Goal: Task Accomplishment & Management: Complete application form

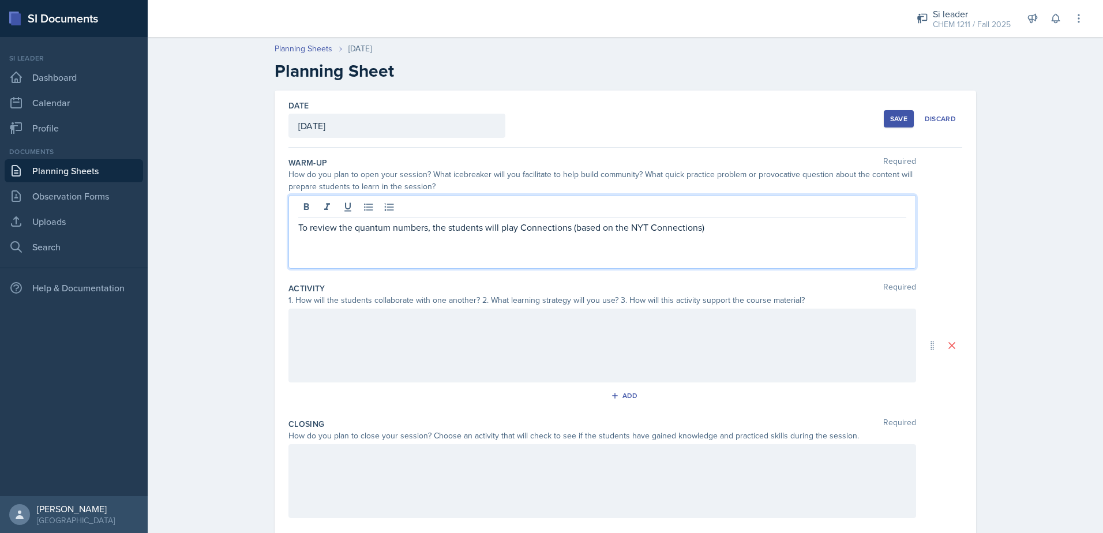
click at [726, 232] on p "To review the quantum numbers, the students will play Connections (based on the…" at bounding box center [602, 227] width 608 height 14
click at [804, 230] on p "To review the quantum numbers, the students will play Connections (based on the…" at bounding box center [602, 234] width 608 height 28
click at [390, 243] on p "To review the quantum numbers, the students will play Connections (based on the…" at bounding box center [602, 234] width 608 height 28
click at [386, 242] on p "To review the quantum numbers, the students will play Connections (based on the…" at bounding box center [602, 234] width 608 height 28
click at [482, 239] on p "To review the quantum numbers, the students will play Connections (based on the…" at bounding box center [602, 234] width 608 height 28
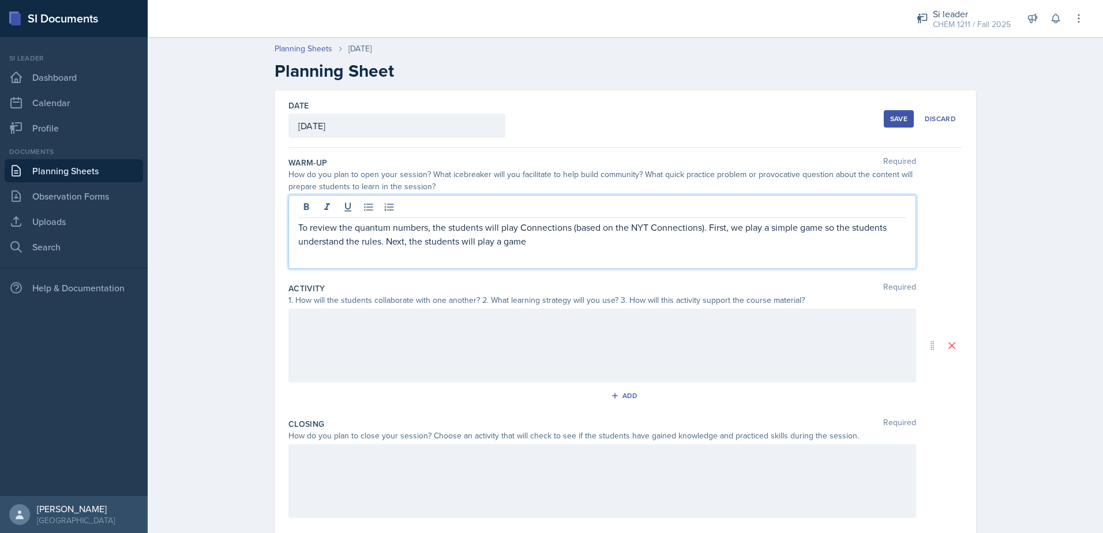
click at [819, 233] on p "To review the quantum numbers, the students will play Connections (based on the…" at bounding box center [602, 234] width 608 height 28
drag, startPoint x: 577, startPoint y: 239, endPoint x: 543, endPoint y: 253, distance: 37.0
click at [575, 239] on p "To review the quantum numbers, the students will play Connections (based on the…" at bounding box center [602, 234] width 608 height 28
drag, startPoint x: 473, startPoint y: 242, endPoint x: 533, endPoint y: 244, distance: 60.0
click at [533, 244] on p "To review the quantum numbers, the students will play Connections (based on the…" at bounding box center [602, 234] width 608 height 28
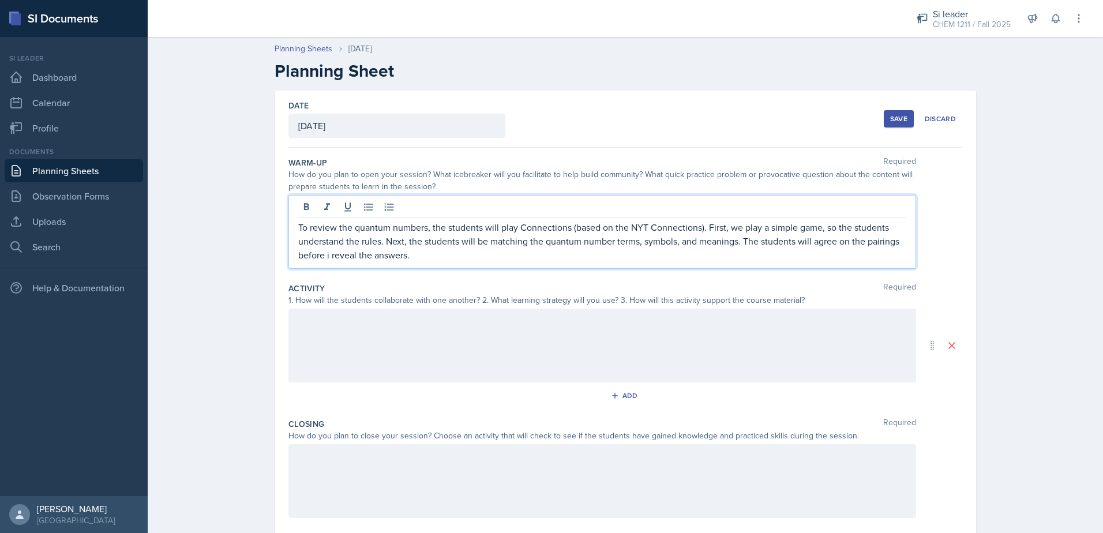
click at [328, 256] on p "To review the quantum numbers, the students will play Connections (based on the…" at bounding box center [602, 241] width 608 height 42
click at [494, 254] on p "To review the quantum numbers, the students will play Connections (based on the…" at bounding box center [602, 241] width 608 height 42
click at [504, 351] on div at bounding box center [601, 346] width 627 height 74
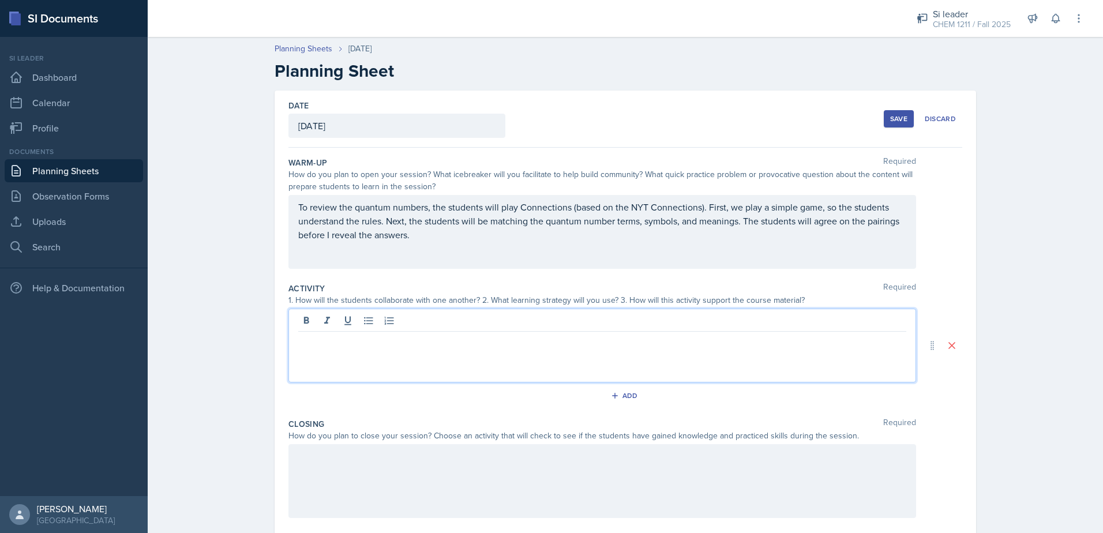
click at [482, 262] on div "To review the quantum numbers, the students will play Connections (based on the…" at bounding box center [601, 232] width 627 height 74
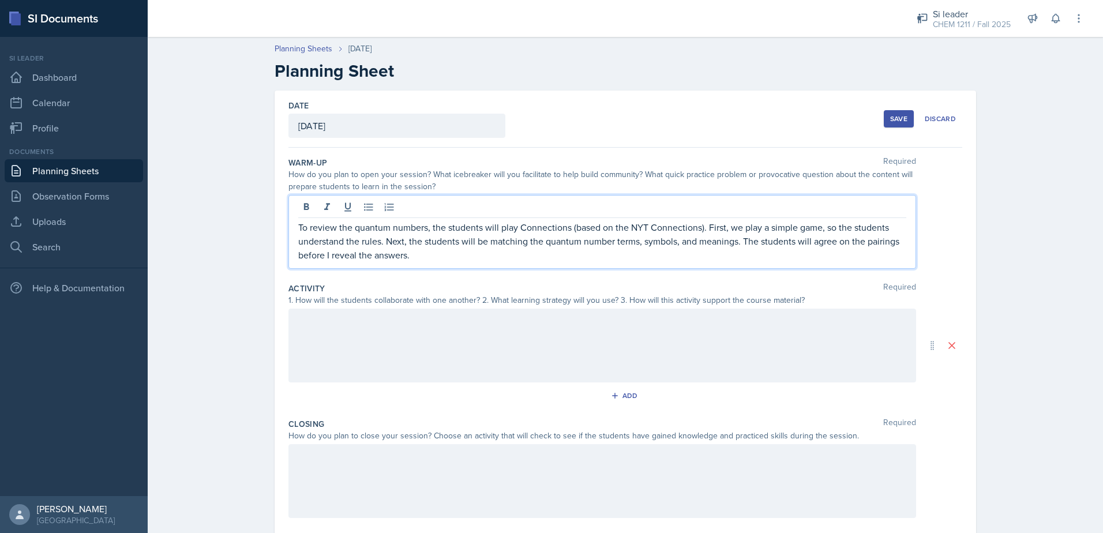
click at [443, 329] on div at bounding box center [601, 346] width 627 height 74
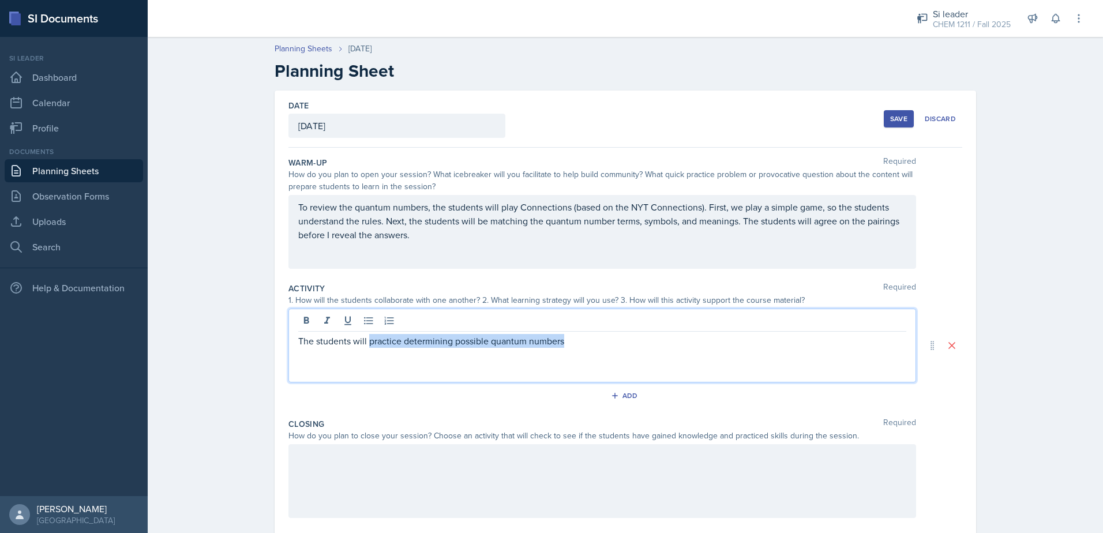
drag, startPoint x: 365, startPoint y: 341, endPoint x: 584, endPoint y: 348, distance: 219.2
click at [584, 348] on div "The students will practice determining possible quantum numbers" at bounding box center [601, 346] width 627 height 74
click at [457, 342] on p "The students will be given the quantum umber" at bounding box center [602, 341] width 608 height 14
click at [494, 344] on p "The students will be given the quantum number" at bounding box center [602, 341] width 608 height 14
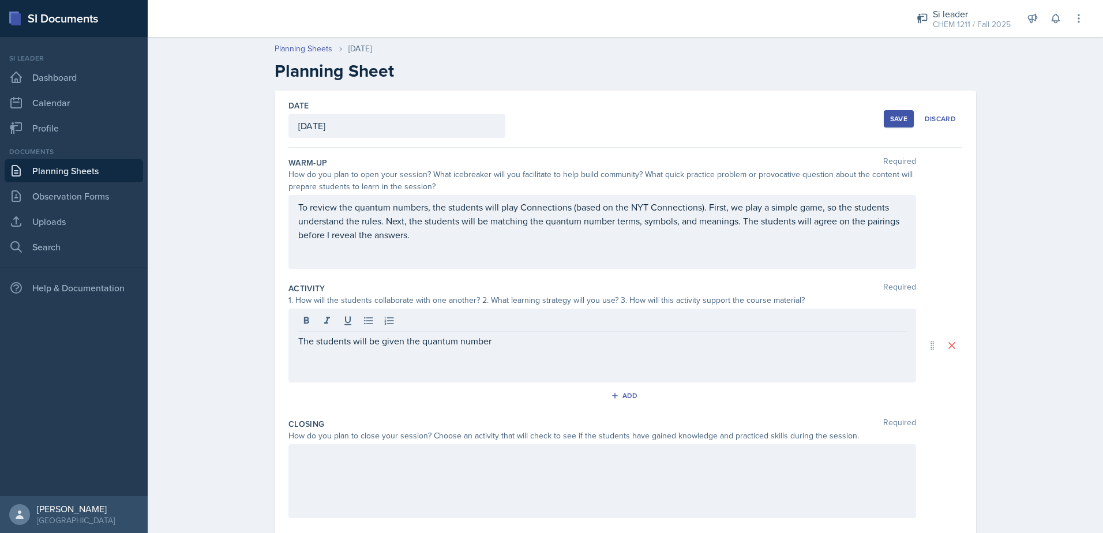
drag, startPoint x: 355, startPoint y: 345, endPoint x: 519, endPoint y: 345, distance: 164.4
click at [519, 345] on div "The students will be given the quantum number" at bounding box center [601, 346] width 627 height 74
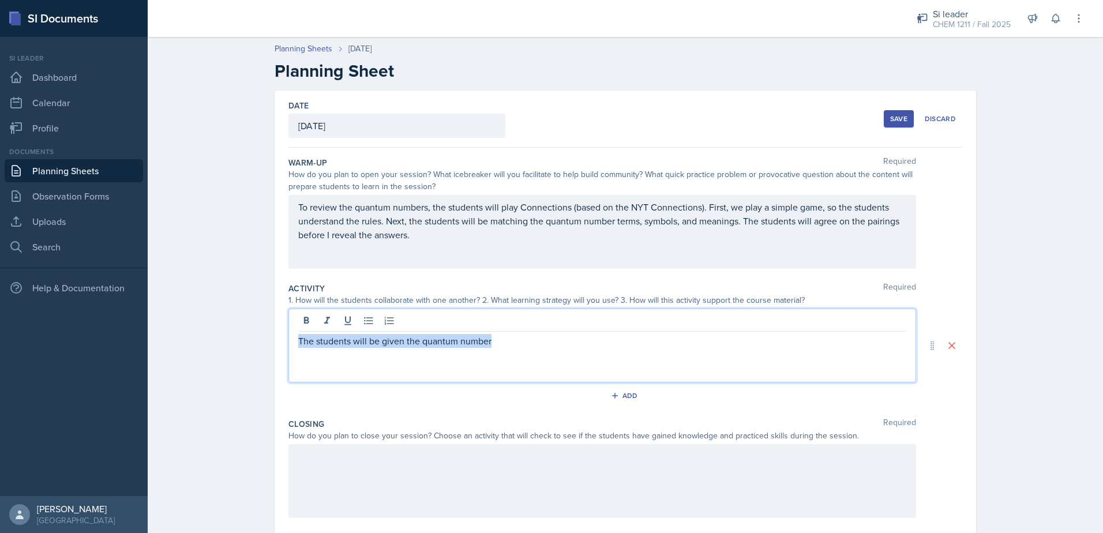
drag, startPoint x: 518, startPoint y: 344, endPoint x: 250, endPoint y: 349, distance: 268.8
click at [250, 349] on div "Planning Sheets [DATE] Planning Sheet Date [DATE] [DATE] 27 28 29 30 31 1 2 3 4…" at bounding box center [625, 329] width 955 height 597
click at [607, 399] on button "Add" at bounding box center [625, 395] width 37 height 17
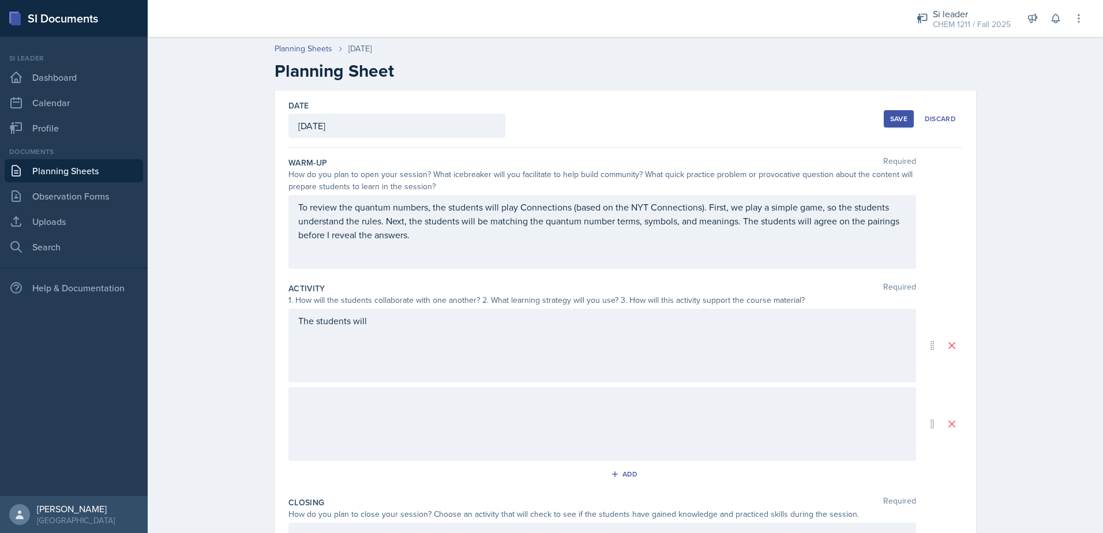
click at [576, 418] on div at bounding box center [601, 424] width 627 height 74
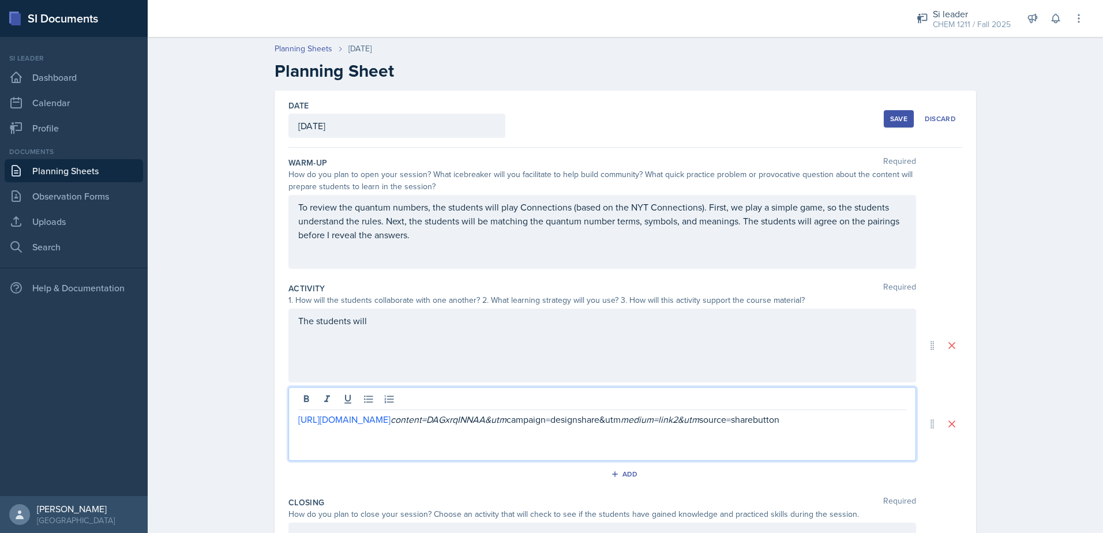
click at [427, 347] on div "The students will" at bounding box center [601, 346] width 627 height 74
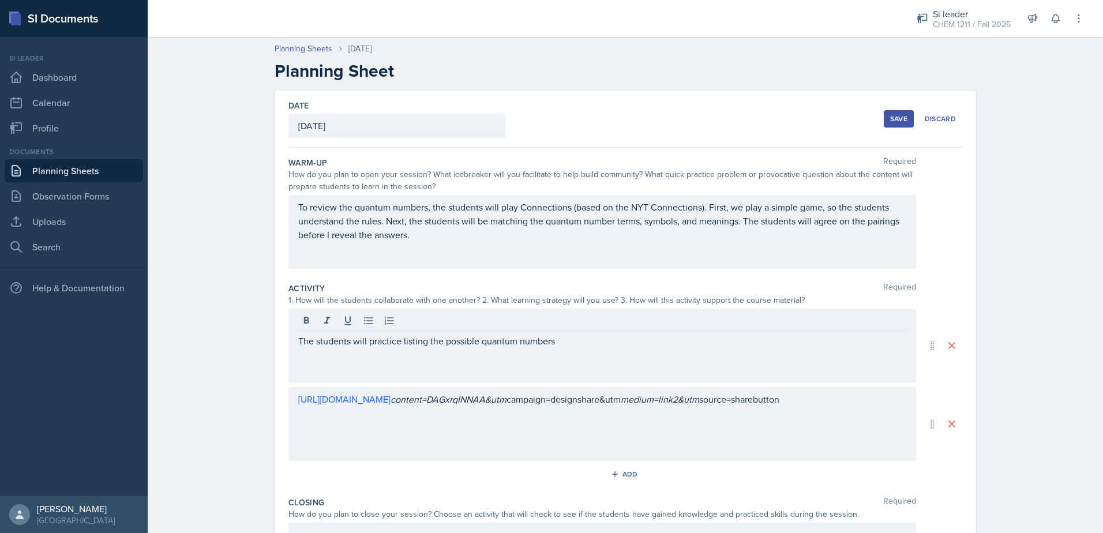
click at [541, 354] on div "The students will practice listing the possible quantum numbers" at bounding box center [601, 346] width 627 height 74
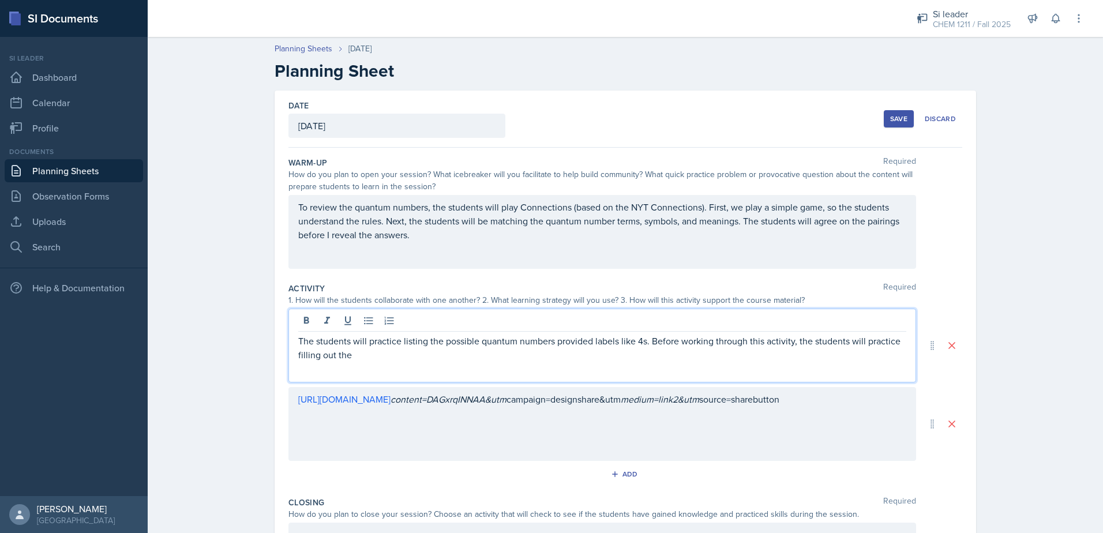
click at [549, 357] on p "The students will practice listing the possible quantum numbers provided labels…" at bounding box center [602, 348] width 608 height 28
click at [473, 373] on div "The students will practice listing the possible quantum numbers provided labels…" at bounding box center [601, 346] width 627 height 74
click at [367, 367] on div "The students will practice listing the possible quantum numbers provided labels…" at bounding box center [601, 346] width 627 height 74
drag, startPoint x: 795, startPoint y: 341, endPoint x: 875, endPoint y: 361, distance: 82.5
click at [875, 361] on p "The students will practice listing the possible quantum numbers provided labels…" at bounding box center [602, 348] width 608 height 28
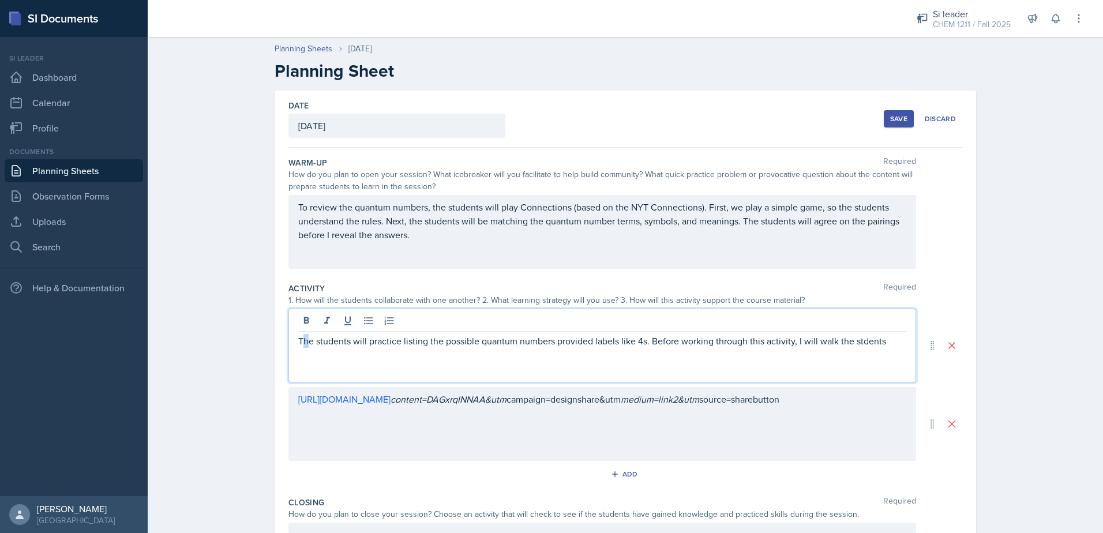
click at [302, 358] on div "The students will practice listing the possible quantum numbers provided labels…" at bounding box center [601, 346] width 627 height 74
click at [873, 343] on p "The students will practice listing the possible quantum numbers provided labels…" at bounding box center [602, 341] width 608 height 14
drag, startPoint x: 857, startPoint y: 343, endPoint x: 886, endPoint y: 368, distance: 38.8
click at [858, 343] on p "The students will practice listing the possible quantum numbers provided labels…" at bounding box center [602, 341] width 608 height 14
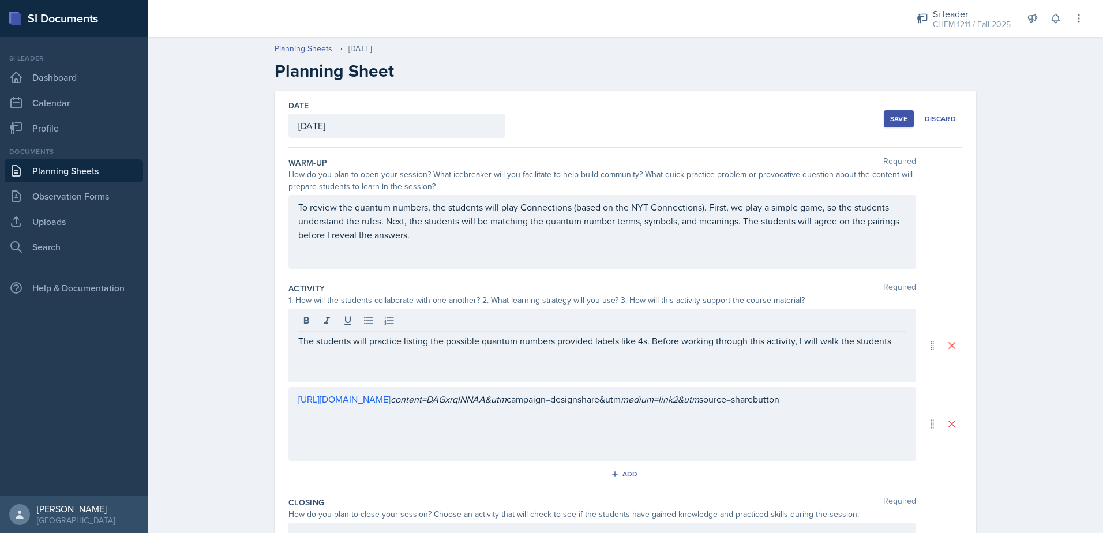
click at [889, 348] on div "The students will practice listing the possible quantum numbers provided labels…" at bounding box center [601, 346] width 627 height 74
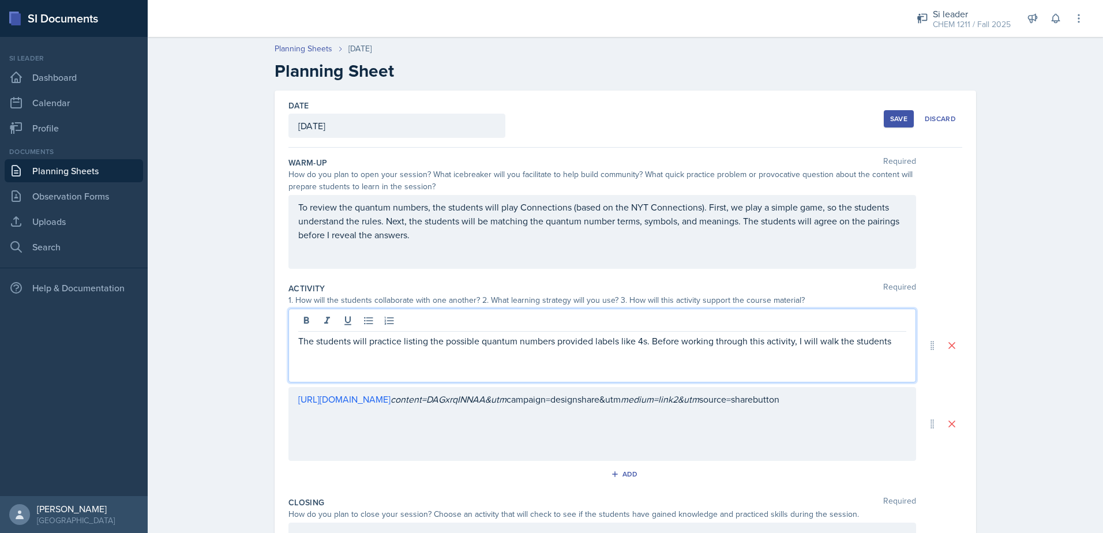
click at [889, 339] on p "The students will practice listing the possible quantum numbers provided labels…" at bounding box center [602, 341] width 608 height 14
drag, startPoint x: 517, startPoint y: 355, endPoint x: 633, endPoint y: 360, distance: 116.6
click at [633, 360] on p "The students will practice listing the possible quantum numbers provided labels…" at bounding box center [602, 348] width 608 height 28
click at [424, 355] on p "The students will practice listing the possible quantum numbers provided labels…" at bounding box center [602, 348] width 608 height 28
click at [518, 352] on p "The students will practice listing the possible quantum numbers provided labels…" at bounding box center [602, 348] width 608 height 28
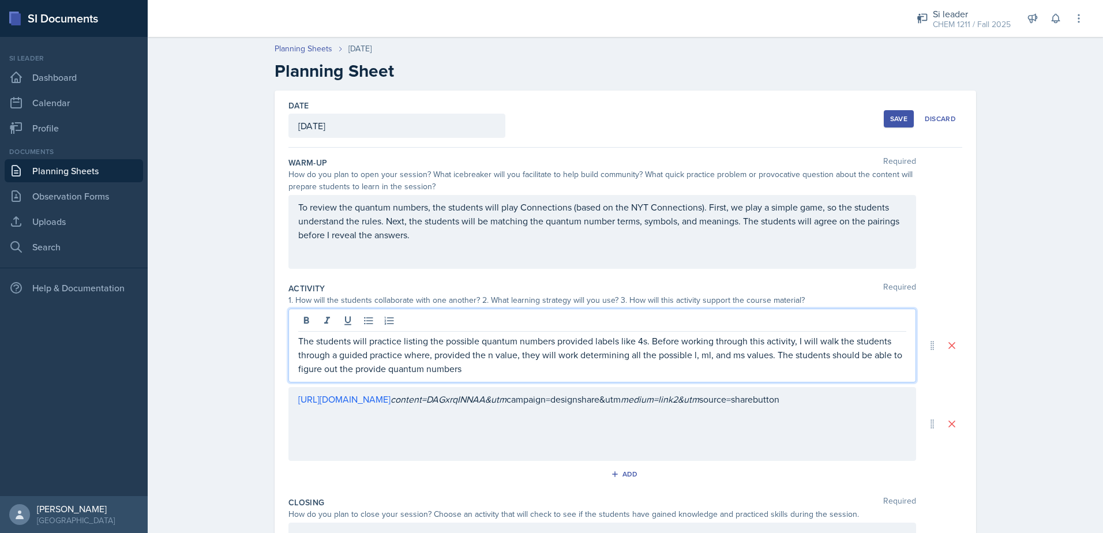
click at [461, 368] on p "The students will practice listing the possible quantum numbers provided labels…" at bounding box center [602, 355] width 608 height 42
click at [448, 373] on p "The students will practice listing the possible quantum numbers provided labels…" at bounding box center [602, 355] width 608 height 42
click at [481, 371] on p "The students will practice listing the possible quantum numbers provided labels…" at bounding box center [602, 355] width 608 height 42
click at [379, 370] on p "The students will practice listing the possible quantum numbers provided labels…" at bounding box center [602, 355] width 608 height 42
drag, startPoint x: 443, startPoint y: 369, endPoint x: 451, endPoint y: 373, distance: 9.0
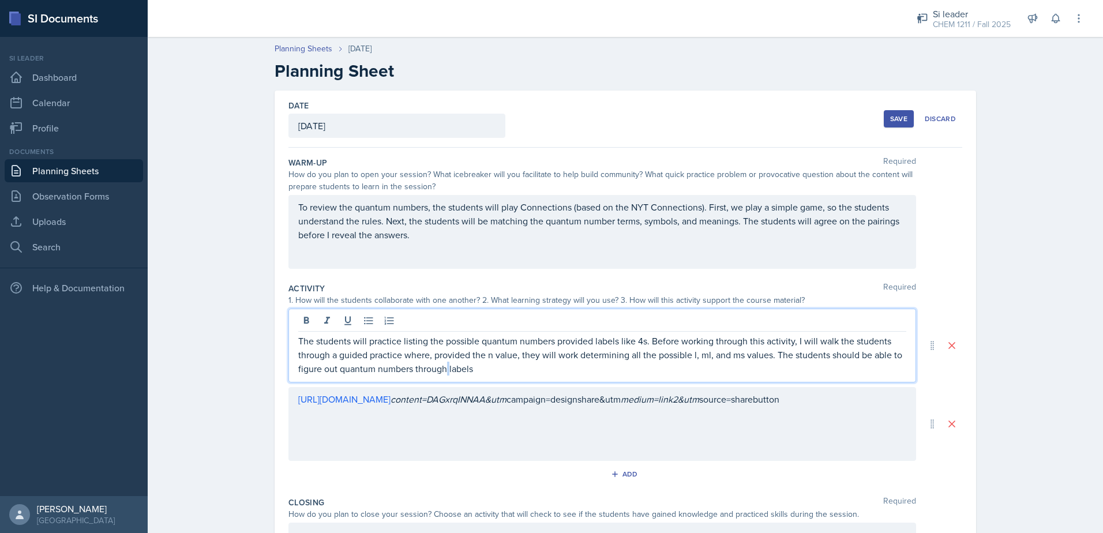
click at [444, 369] on p "The students will practice listing the possible quantum numbers provided labels…" at bounding box center [602, 355] width 608 height 42
click at [535, 376] on div "The students will practice listing the possible quantum numbers provided labels…" at bounding box center [601, 346] width 627 height 74
click at [533, 374] on p "The students will practice listing the possible quantum numbers provided labels…" at bounding box center [602, 355] width 608 height 42
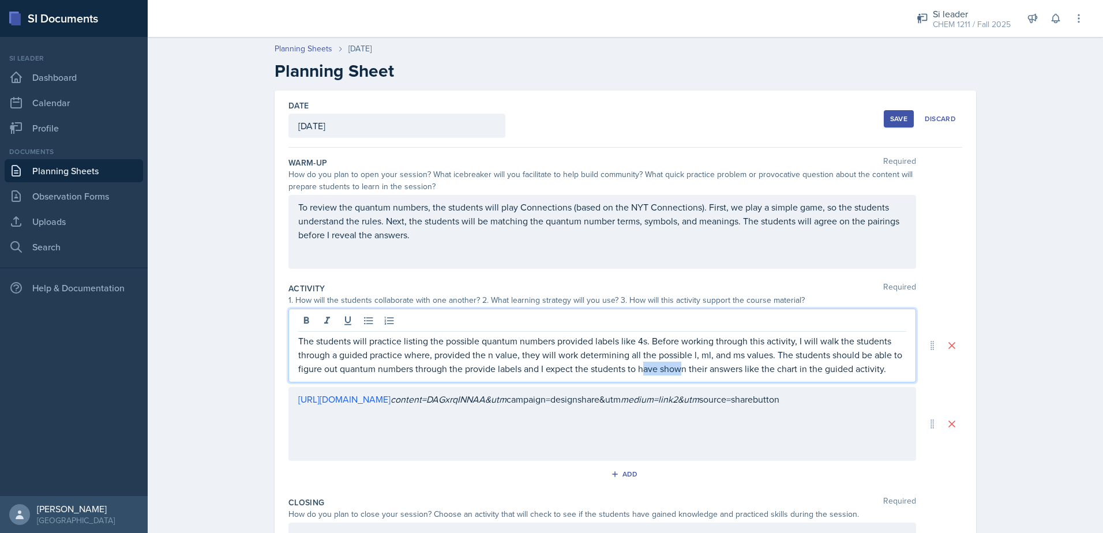
drag, startPoint x: 637, startPoint y: 369, endPoint x: 680, endPoint y: 369, distance: 42.7
click at [680, 369] on p "The students will practice listing the possible quantum numbers provided labels…" at bounding box center [602, 355] width 608 height 42
click at [867, 365] on p "The students will practice listing the possible quantum numbers provided labels…" at bounding box center [602, 355] width 608 height 42
click at [336, 370] on p "The students will practice listing the possible quantum numbers provided labels…" at bounding box center [602, 355] width 608 height 42
click at [506, 369] on p "The students will practice listing the possible quantum numbers provided labels…" at bounding box center [602, 355] width 608 height 42
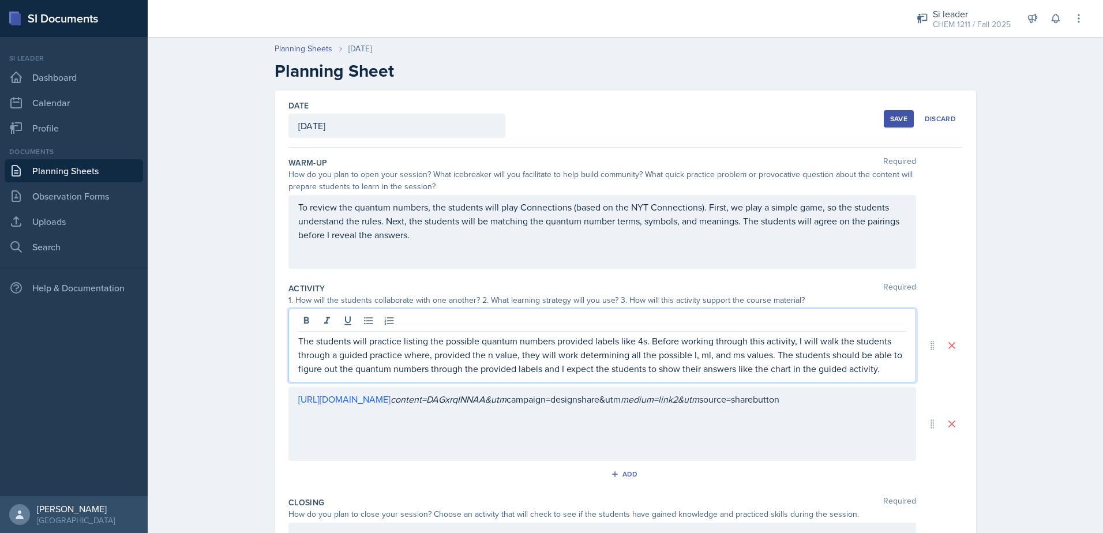
click at [449, 374] on p "The students will practice listing the possible quantum numbers provided labels…" at bounding box center [602, 355] width 608 height 42
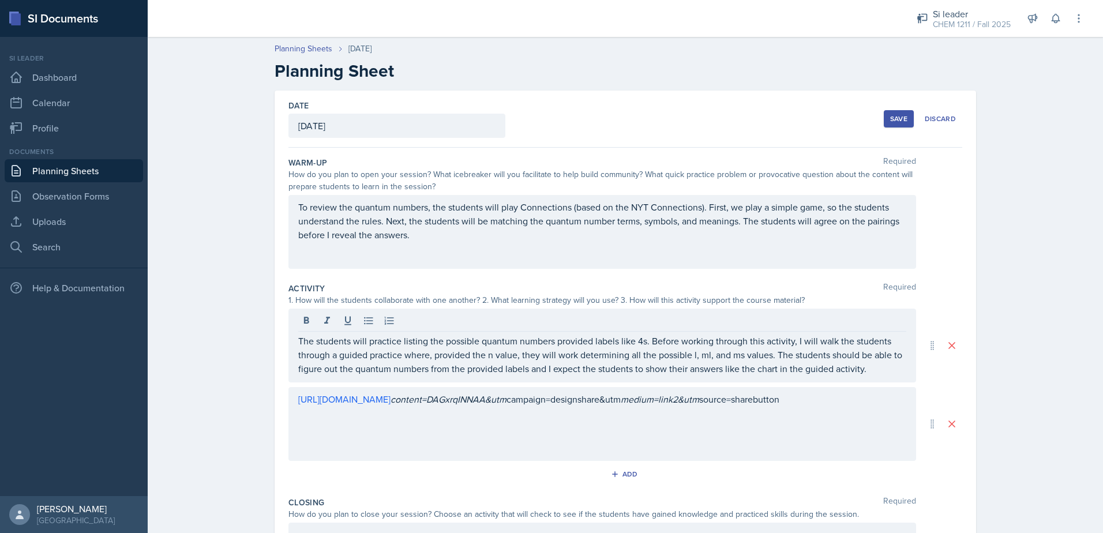
click at [869, 376] on div "The students will practice listing the possible quantum numbers provided labels…" at bounding box center [601, 346] width 627 height 74
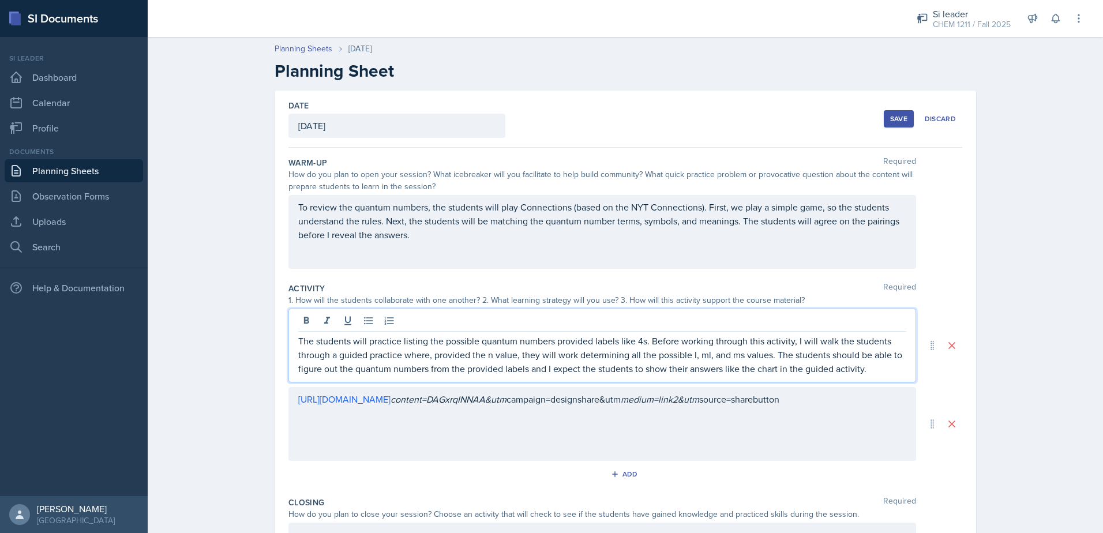
click at [869, 370] on p "The students will practice listing the possible quantum numbers provided labels…" at bounding box center [602, 355] width 608 height 42
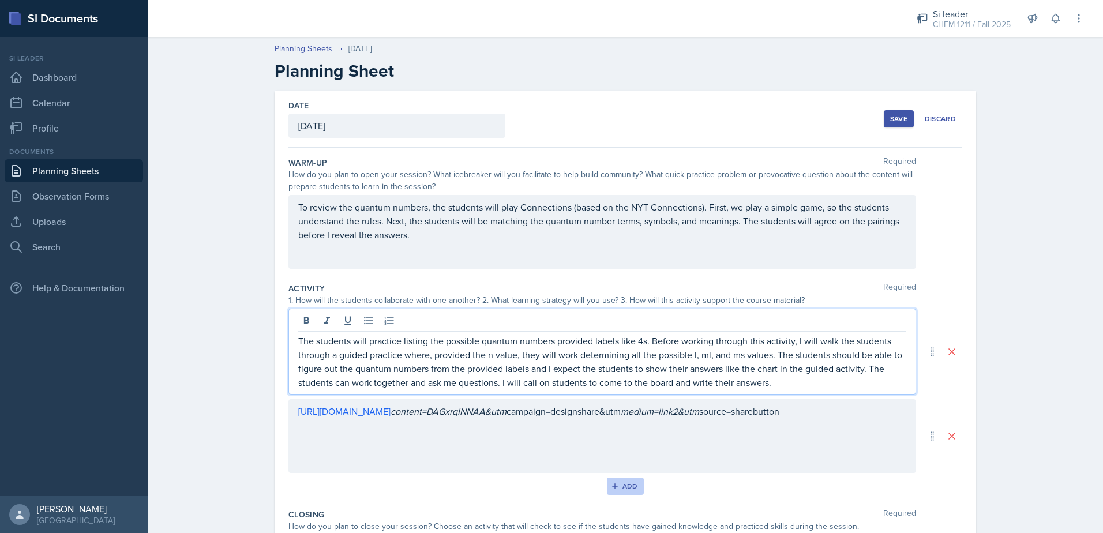
click at [632, 482] on div "Add" at bounding box center [625, 486] width 25 height 9
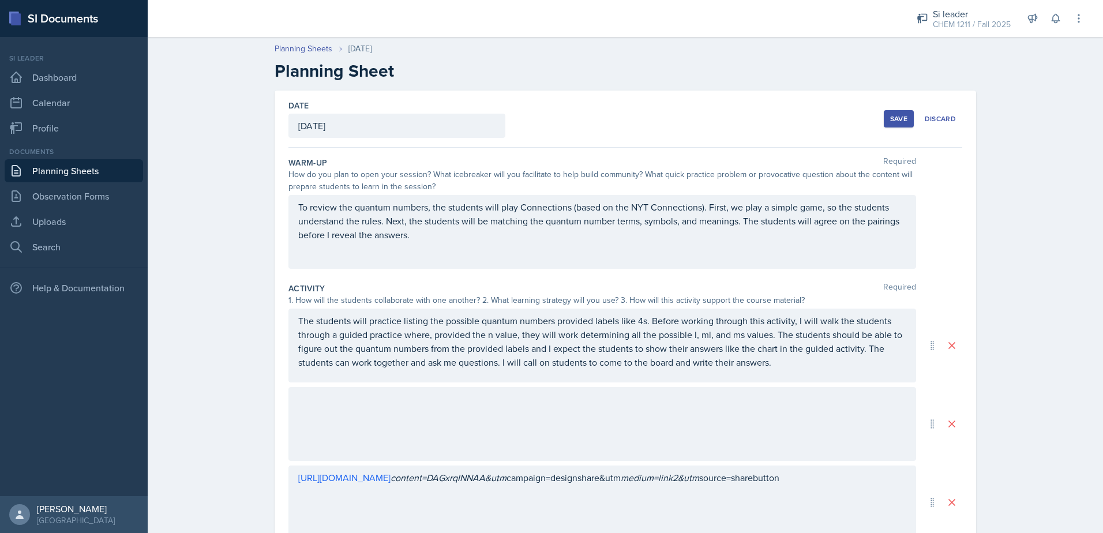
click at [720, 407] on div at bounding box center [601, 424] width 627 height 74
click at [329, 439] on div "The students will practice writing electron configurations using box notation. …" at bounding box center [601, 424] width 627 height 74
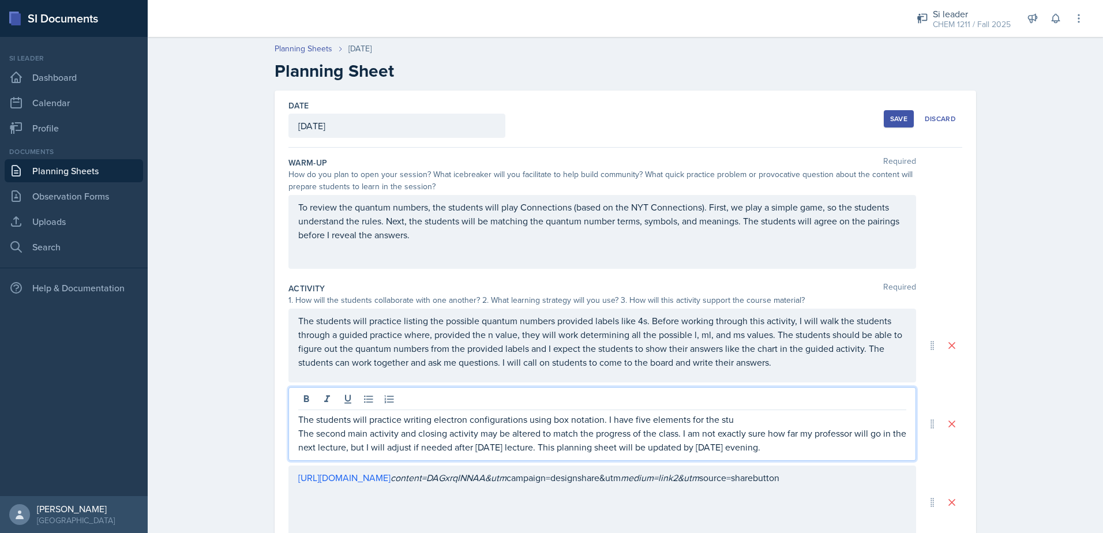
click at [299, 433] on p "The second main activity and closing activity may be altered to match the progr…" at bounding box center [602, 440] width 608 height 28
click at [298, 433] on p "The second main activity and closing activity may be altered to match the progr…" at bounding box center [602, 440] width 608 height 28
drag, startPoint x: 496, startPoint y: 438, endPoint x: 421, endPoint y: 434, distance: 75.1
click at [421, 434] on p "Note: The second main activity and closing activity may be altered to match the…" at bounding box center [602, 440] width 608 height 28
click at [619, 434] on p "Note: The second main activity may be altered to match the progress of the clas…" at bounding box center [602, 440] width 608 height 28
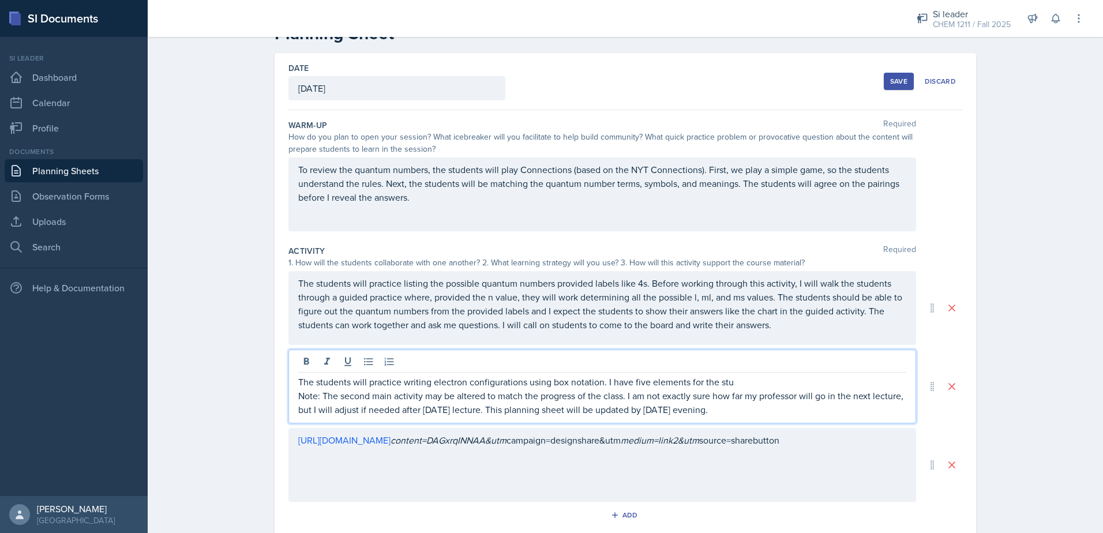
scroll to position [58, 0]
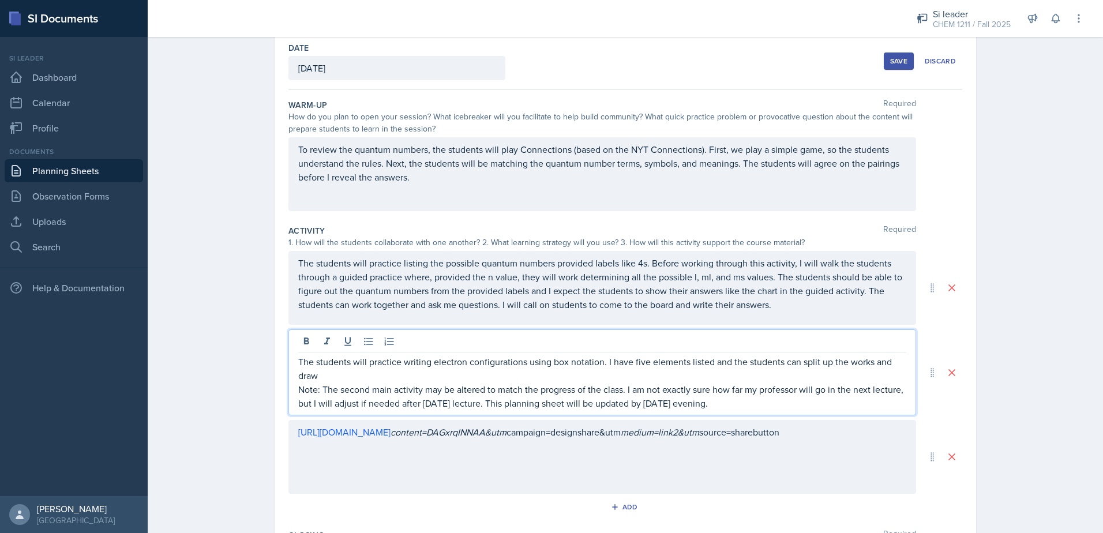
click at [866, 365] on p "The students will practice writing electron configurations using box notation. …" at bounding box center [602, 369] width 608 height 28
click at [348, 378] on p "The students will practice writing electron configurations using box notation. …" at bounding box center [602, 369] width 608 height 28
click at [854, 363] on p "The students will practice writing electron configurations using box notation. …" at bounding box center [602, 369] width 608 height 28
click at [711, 367] on p "The students will practice writing electron configurations using box notation. …" at bounding box center [602, 369] width 608 height 28
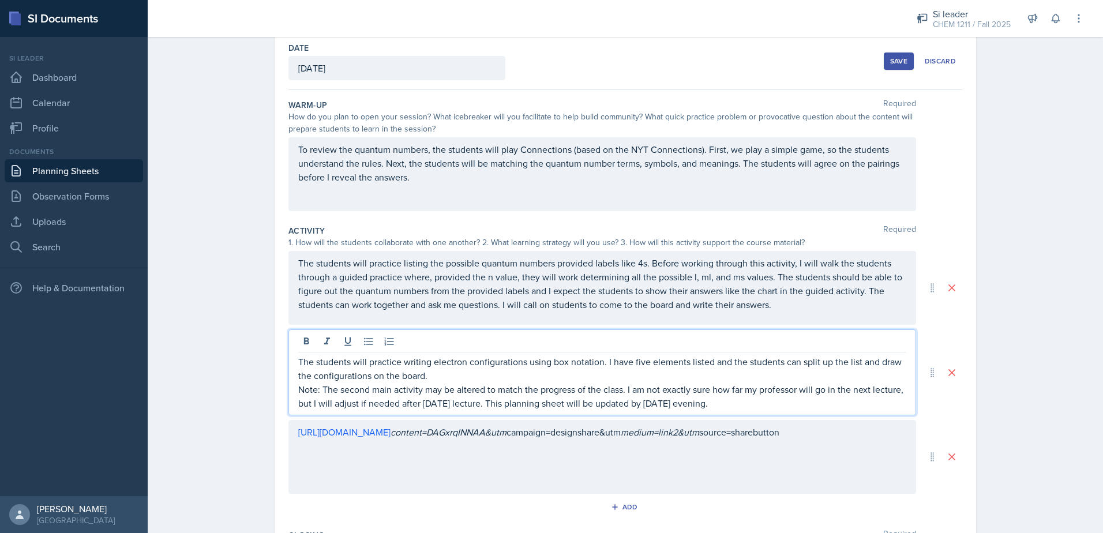
click at [707, 363] on p "The students will practice writing electron configurations using box notation. …" at bounding box center [602, 369] width 608 height 28
click at [723, 363] on p "The students will practice writing electron configurations using box notation. …" at bounding box center [602, 369] width 608 height 28
click at [606, 364] on p "The students will practice writing electron configurations using box notation. …" at bounding box center [602, 369] width 608 height 28
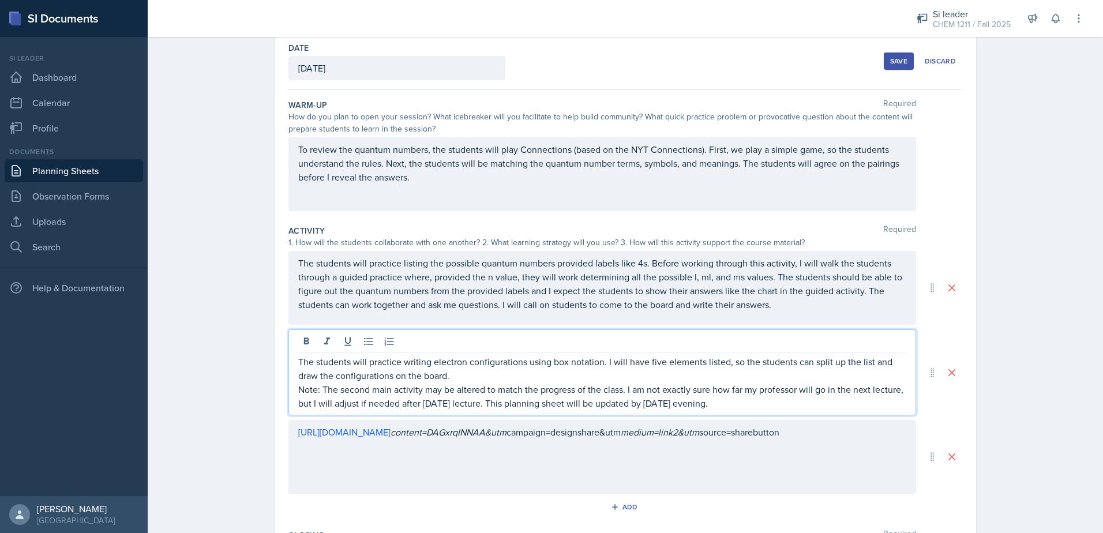
click at [447, 378] on p "The students will practice writing electron configurations using box notation. …" at bounding box center [602, 369] width 608 height 28
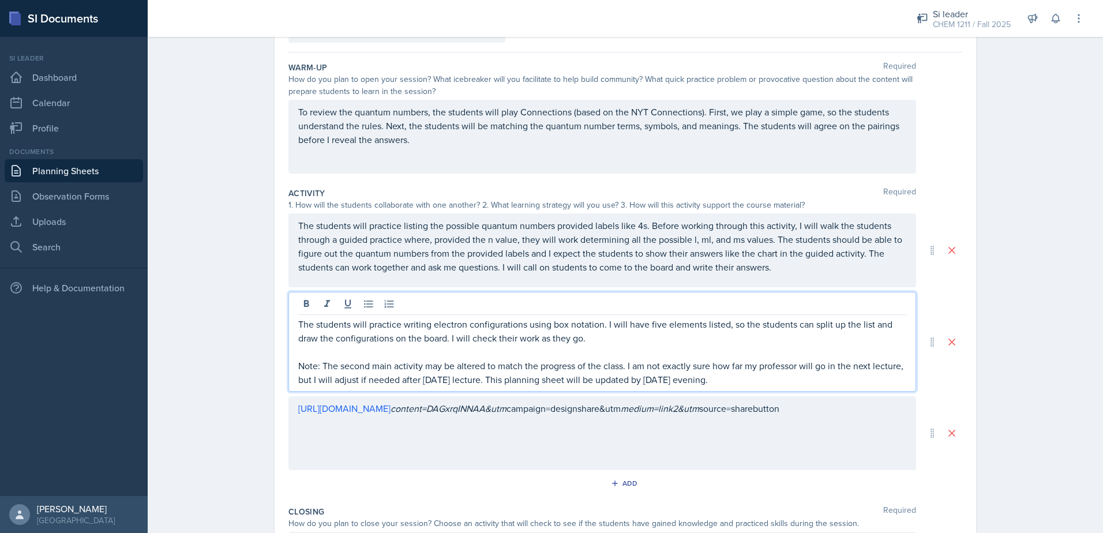
scroll to position [0, 0]
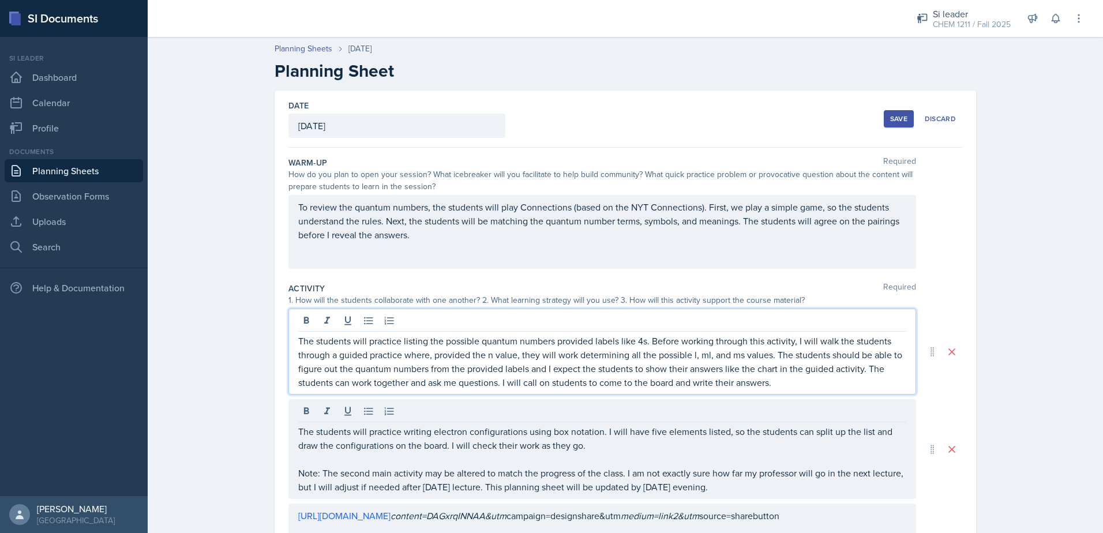
click at [642, 368] on p "The students will practice listing the possible quantum numbers provided labels…" at bounding box center [602, 361] width 608 height 55
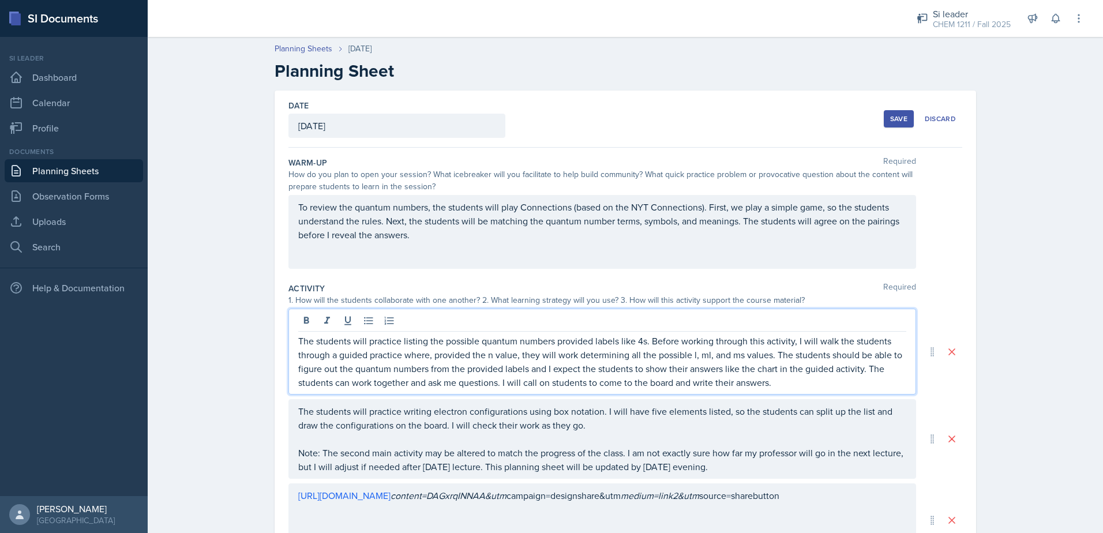
scroll to position [58, 0]
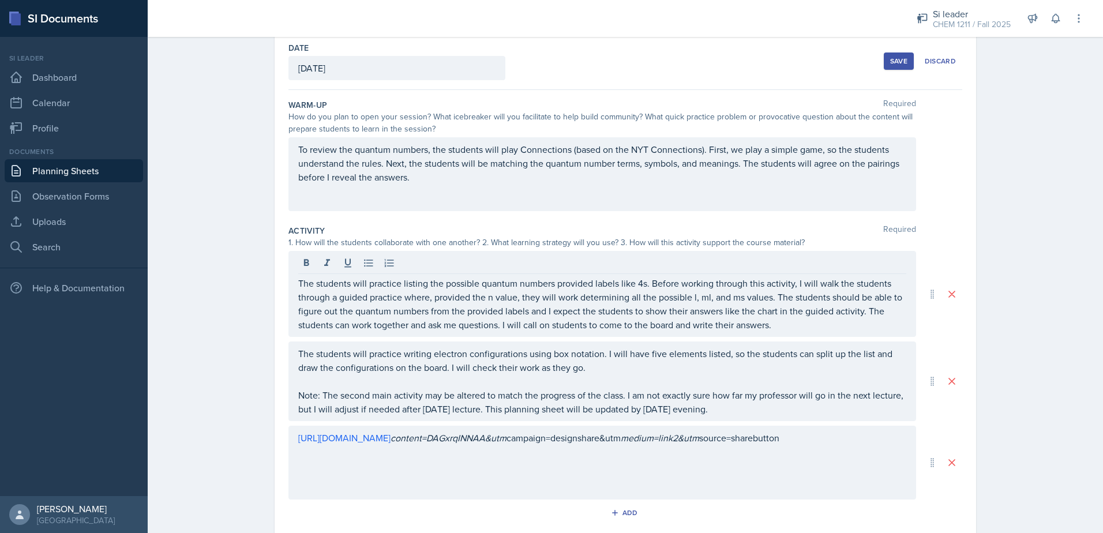
drag, startPoint x: 293, startPoint y: 392, endPoint x: 593, endPoint y: 405, distance: 300.8
click at [593, 405] on div "The students will practice writing electron configurations using box notation. …" at bounding box center [601, 381] width 627 height 80
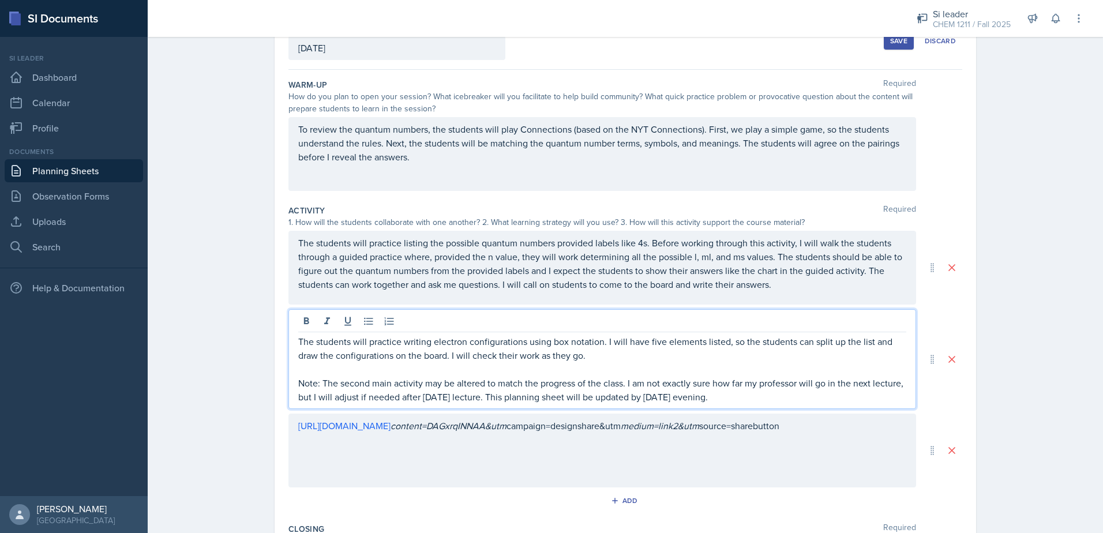
drag, startPoint x: 730, startPoint y: 401, endPoint x: 281, endPoint y: 387, distance: 448.9
click at [281, 387] on div "Date [DATE] [DATE] 27 28 29 30 31 1 2 3 4 5 6 7 8 9 10 11 12 13 14 15 16 17 18 …" at bounding box center [625, 359] width 701 height 693
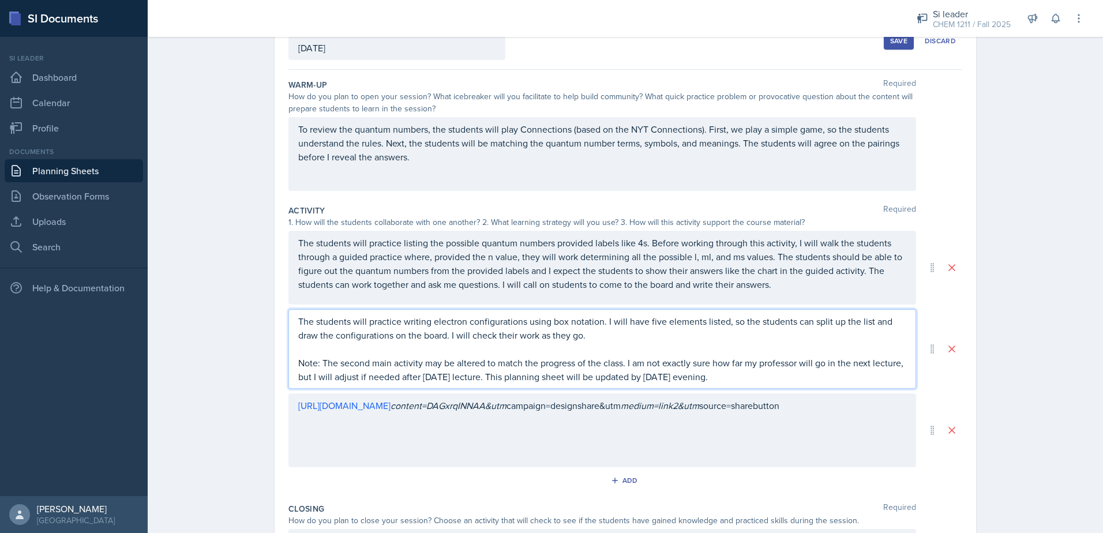
scroll to position [58, 0]
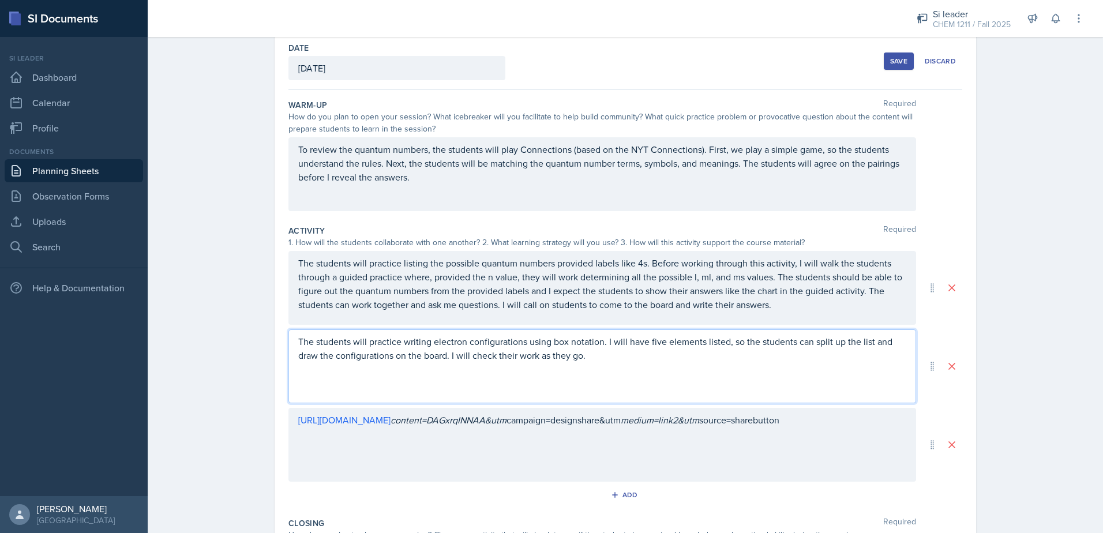
click at [292, 393] on div "The students will practice writing electron configurations using box notation. …" at bounding box center [601, 366] width 627 height 74
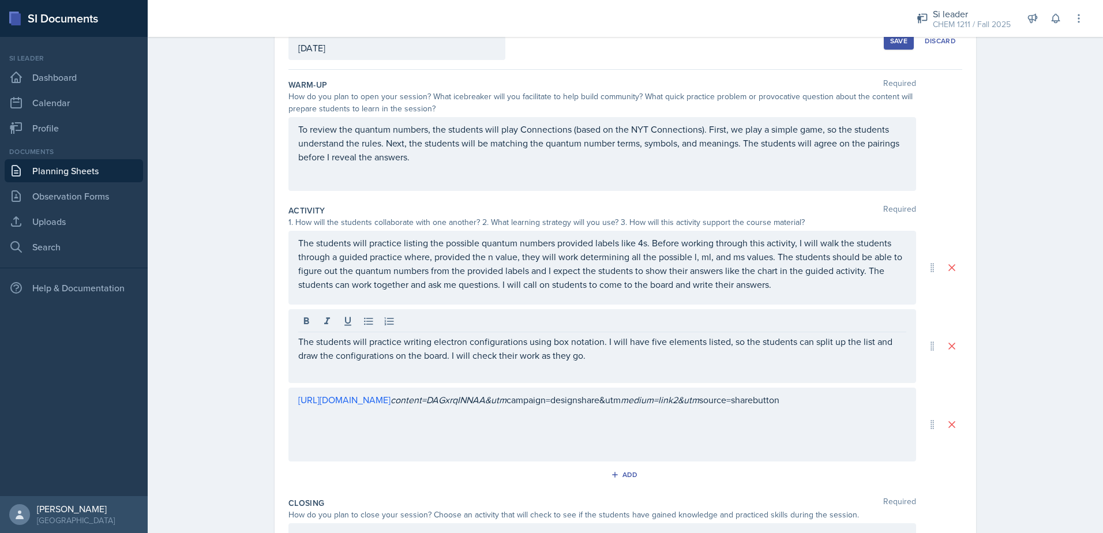
drag, startPoint x: 382, startPoint y: 380, endPoint x: 378, endPoint y: 367, distance: 13.3
click at [382, 379] on div "The students will practice writing electron configurations using box notation. …" at bounding box center [601, 346] width 627 height 74
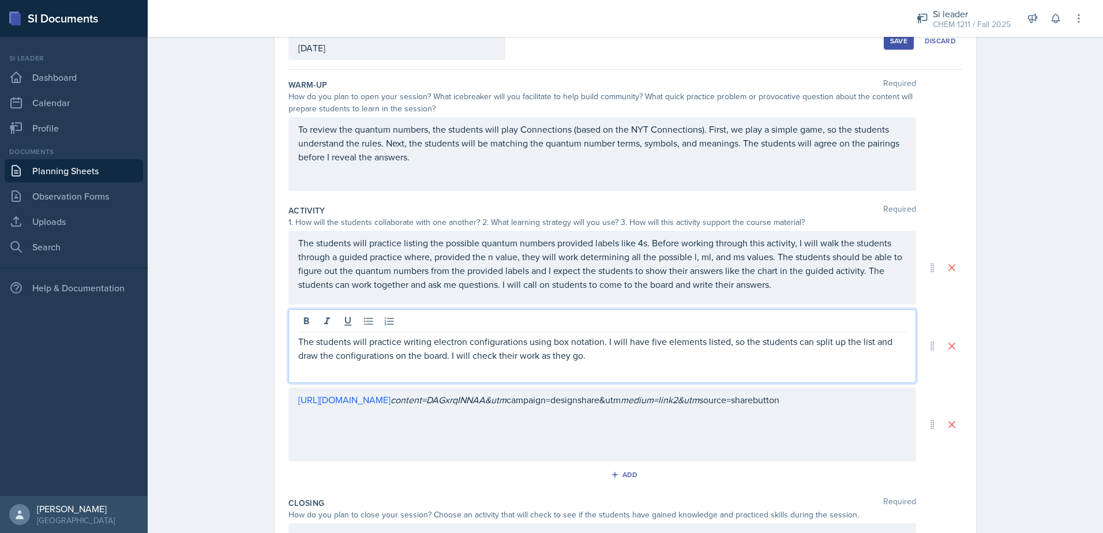
click at [378, 367] on div "The students will practice writing electron configurations using box notation. …" at bounding box center [601, 346] width 627 height 74
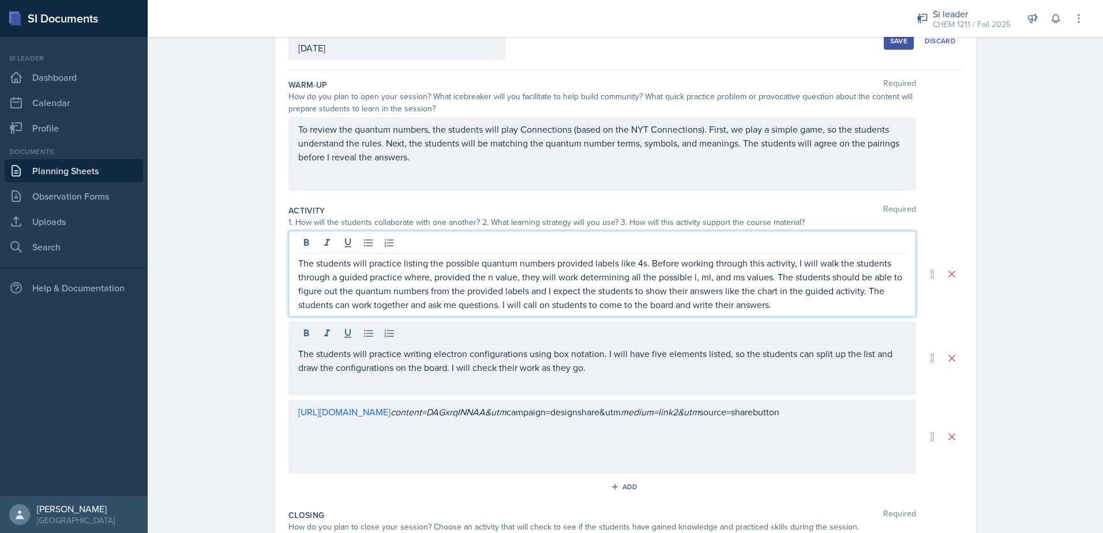
drag, startPoint x: 591, startPoint y: 270, endPoint x: 590, endPoint y: 262, distance: 7.6
click at [591, 267] on p "The students will practice listing the possible quantum numbers provided labels…" at bounding box center [602, 283] width 608 height 55
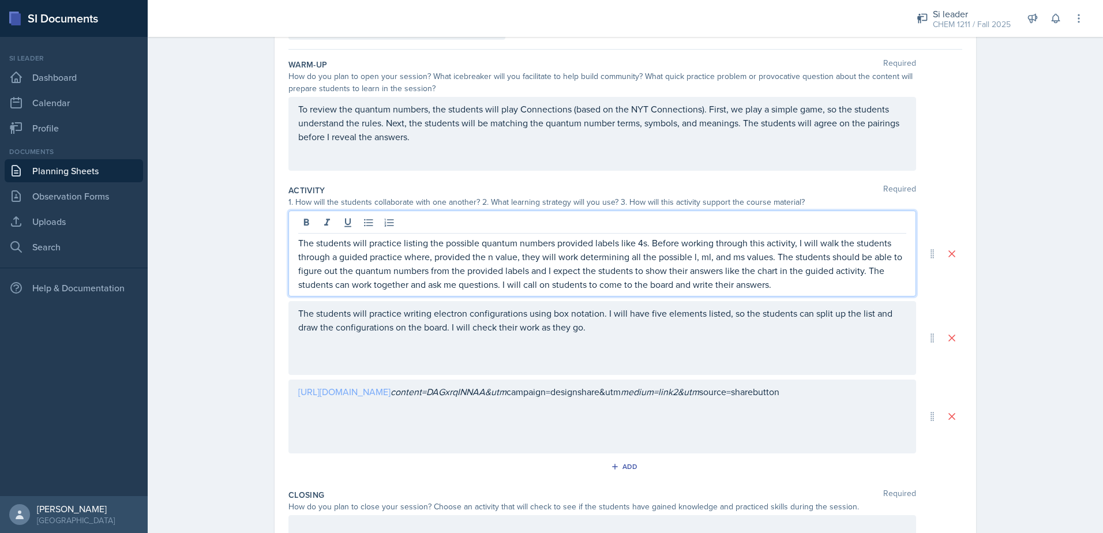
drag, startPoint x: 494, startPoint y: 371, endPoint x: 475, endPoint y: 356, distance: 25.0
click at [493, 371] on div "The students will practice writing electron configurations using box notation. …" at bounding box center [601, 338] width 627 height 74
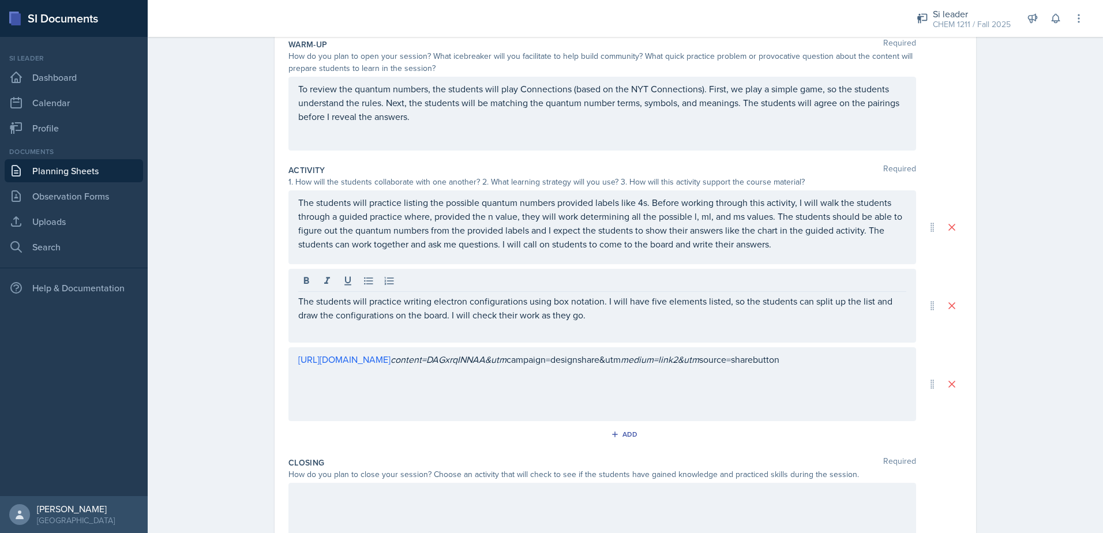
click at [399, 328] on div "The students will practice writing electron configurations using box notation. …" at bounding box center [601, 306] width 627 height 74
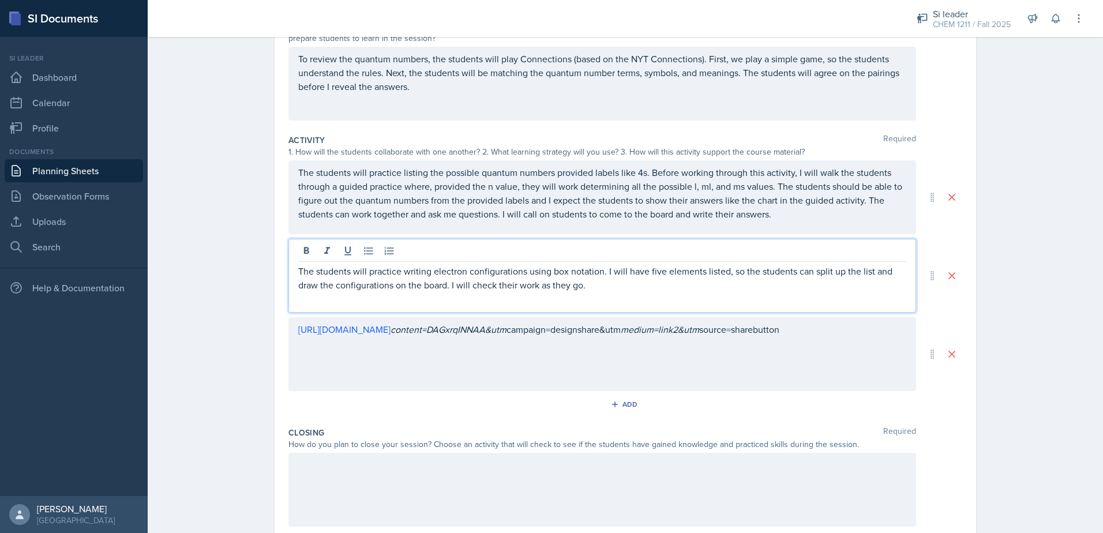
scroll to position [176, 0]
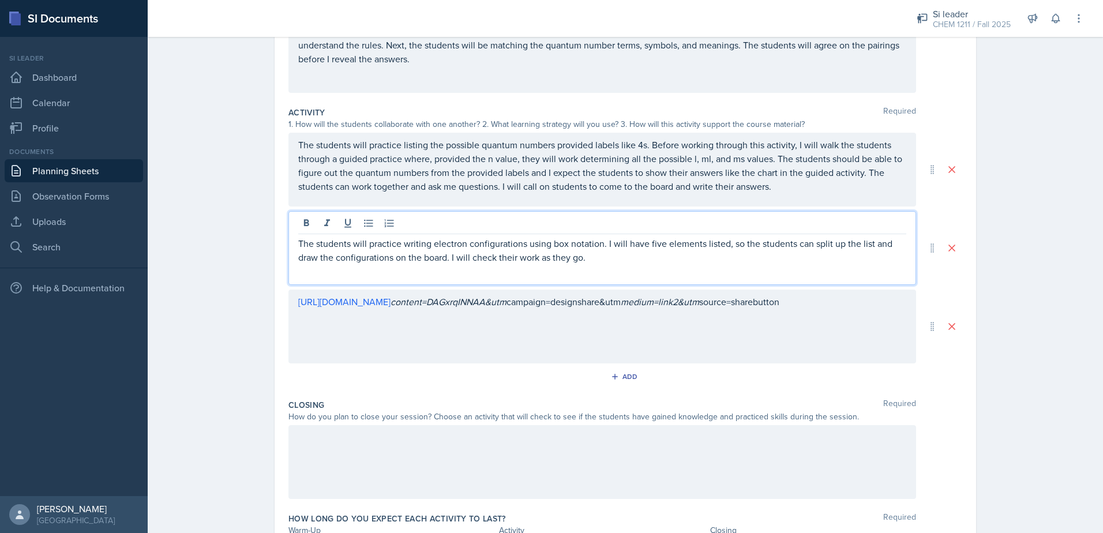
click at [510, 438] on div at bounding box center [601, 462] width 627 height 74
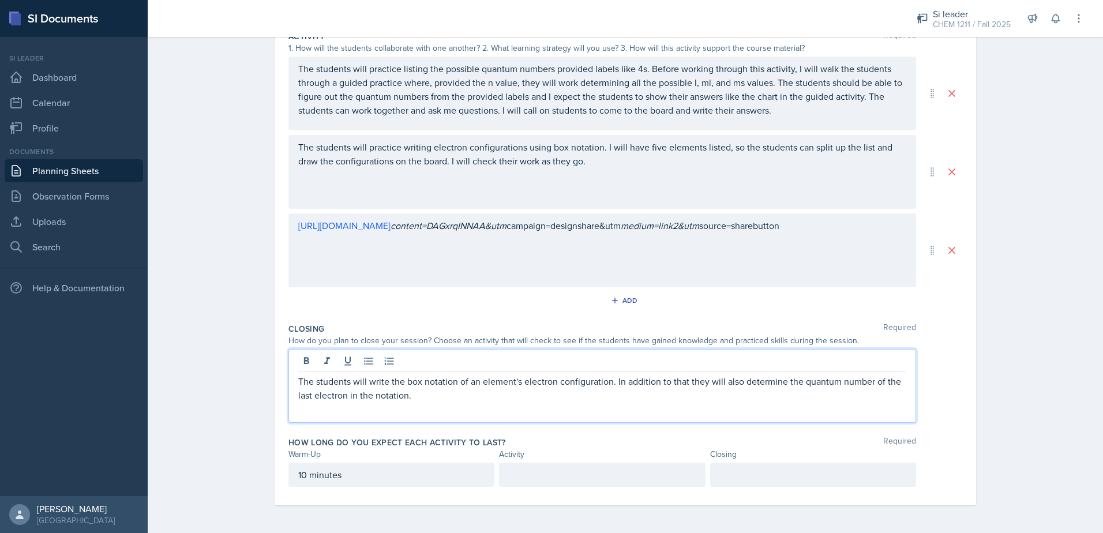
scroll to position [194, 0]
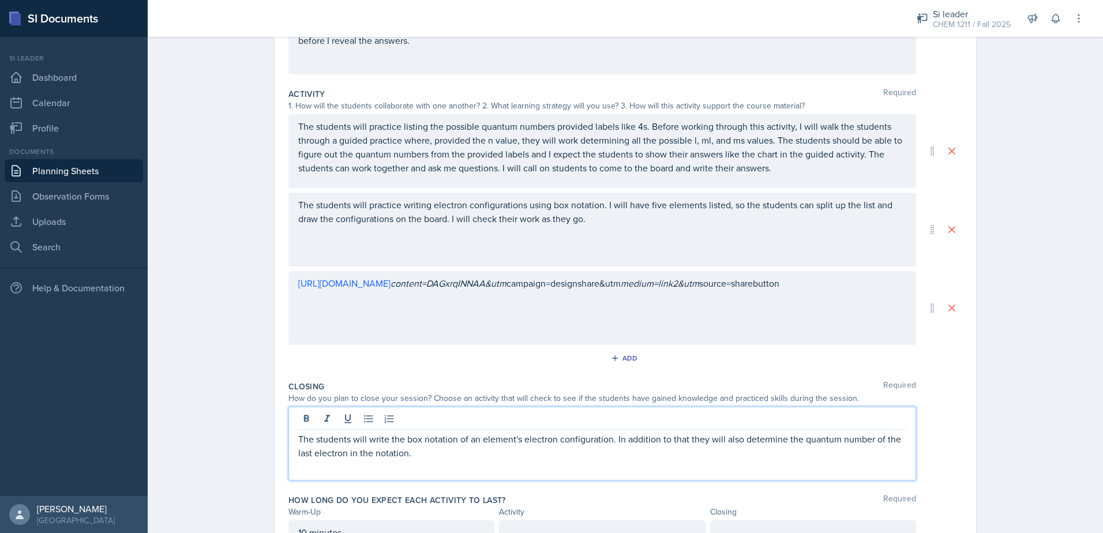
click at [866, 437] on p "The students will write the box notation of an element's electron configuration…" at bounding box center [602, 446] width 608 height 28
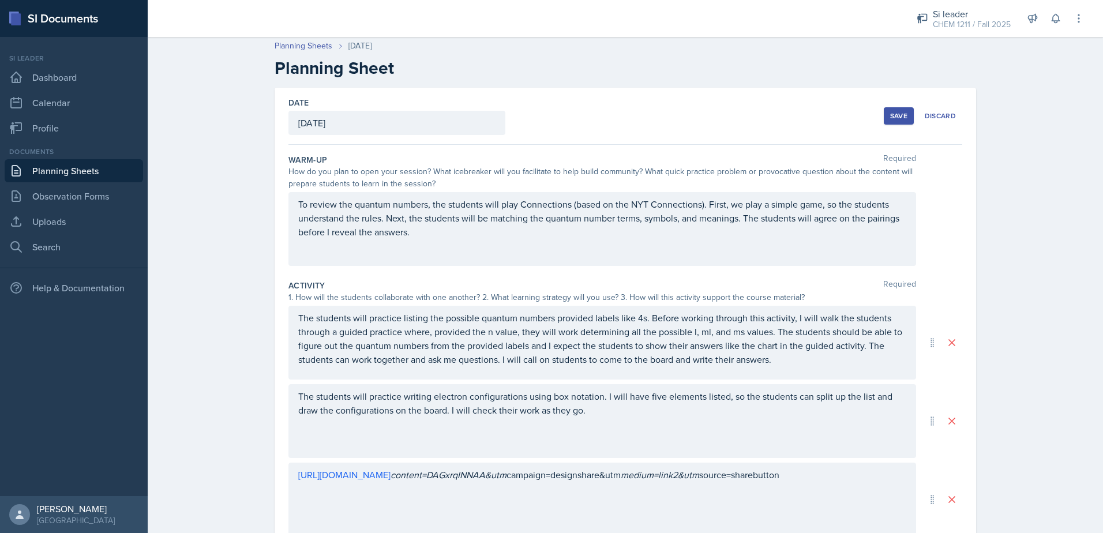
scroll to position [0, 0]
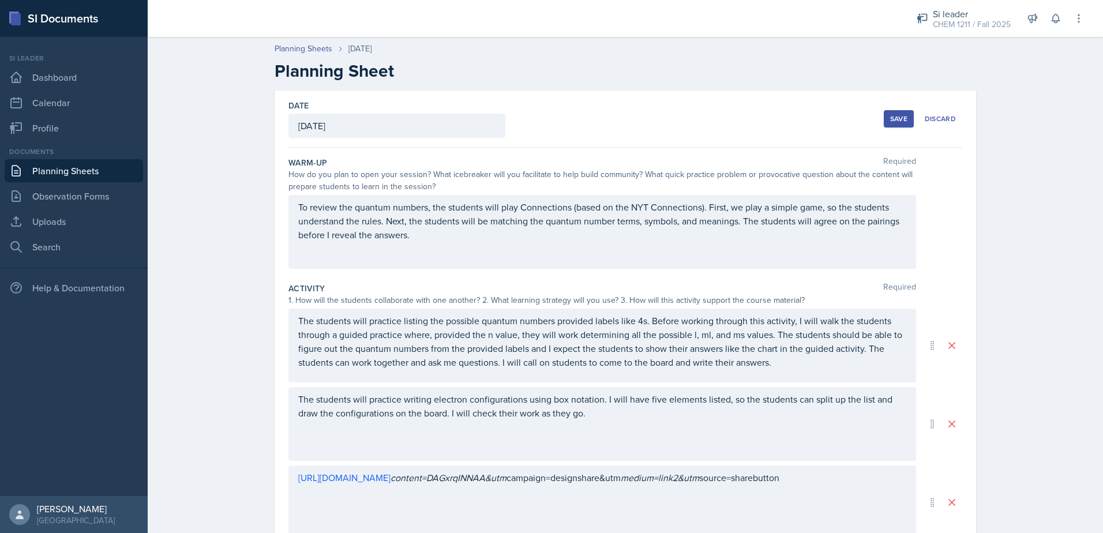
click at [890, 117] on div "Save" at bounding box center [898, 118] width 17 height 9
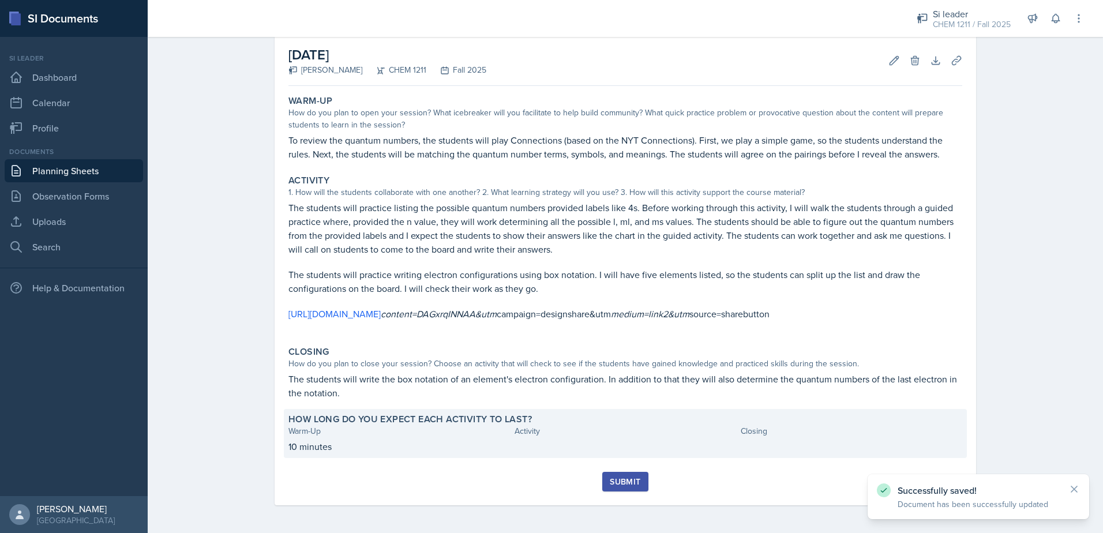
scroll to position [69, 0]
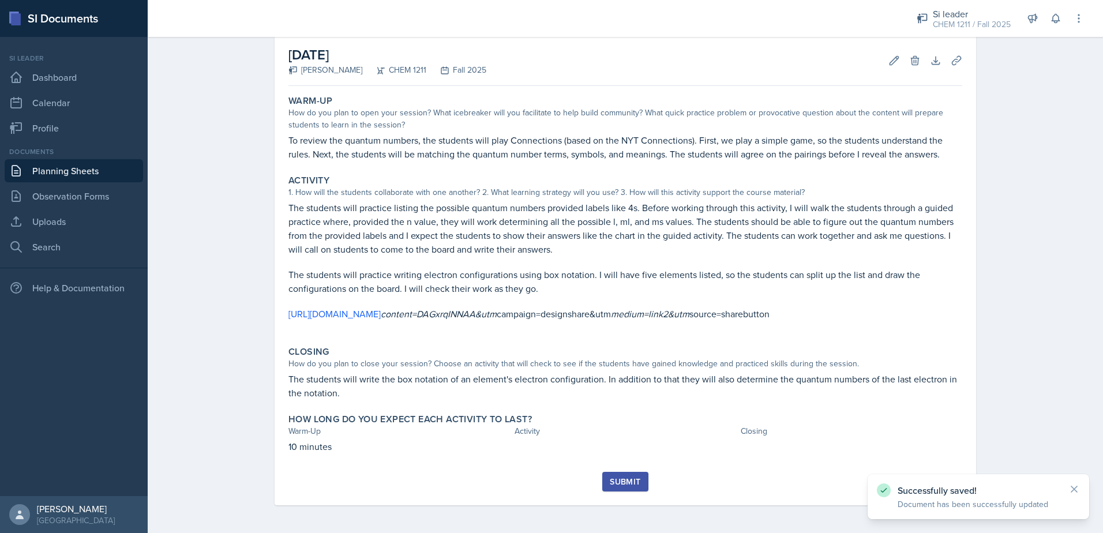
click at [626, 477] on div "Submit" at bounding box center [625, 481] width 31 height 9
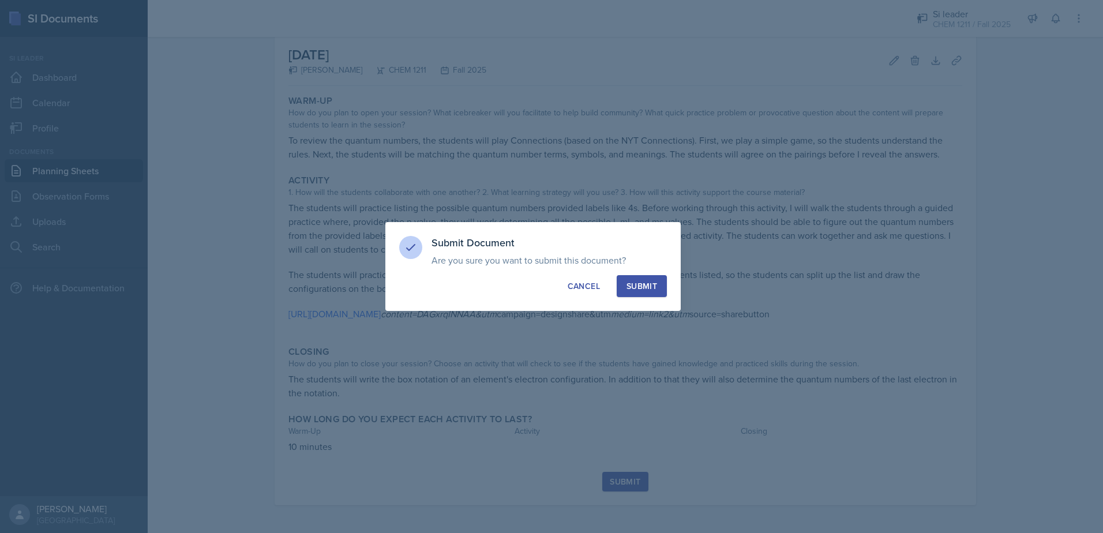
click at [656, 284] on div "Submit" at bounding box center [641, 286] width 31 height 12
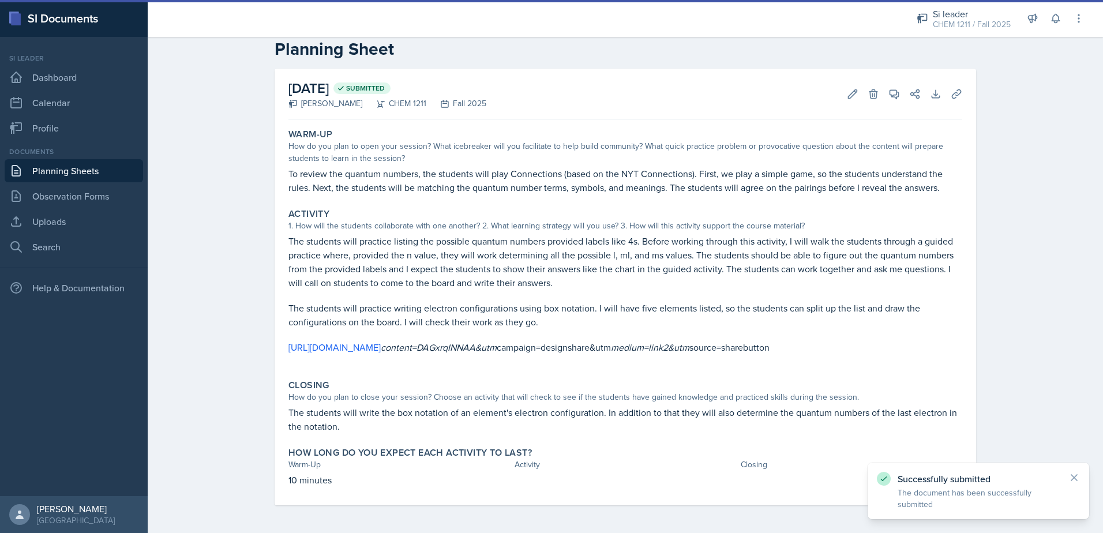
scroll to position [36, 0]
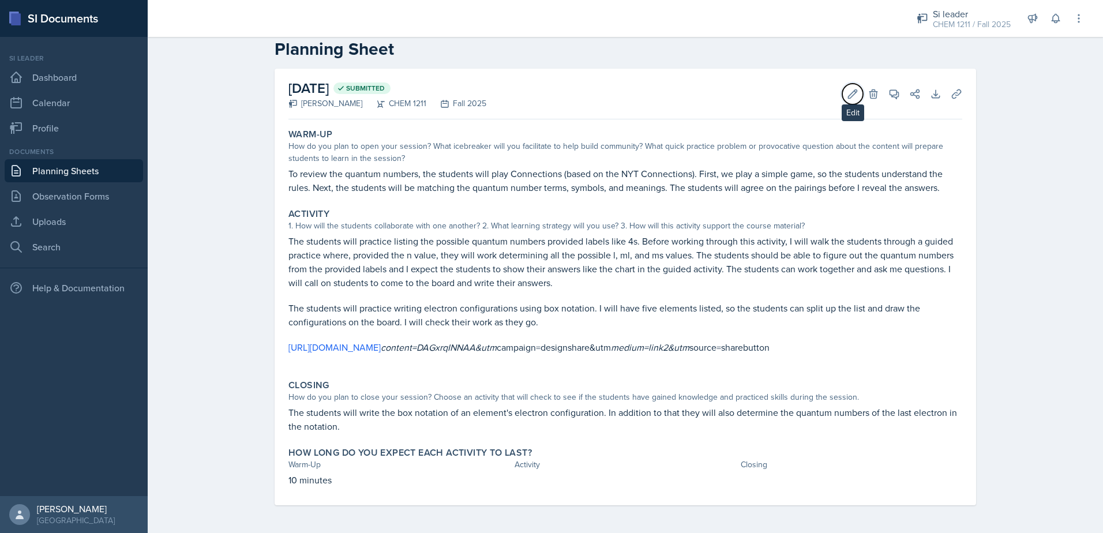
click at [842, 84] on button "Edit" at bounding box center [852, 94] width 21 height 21
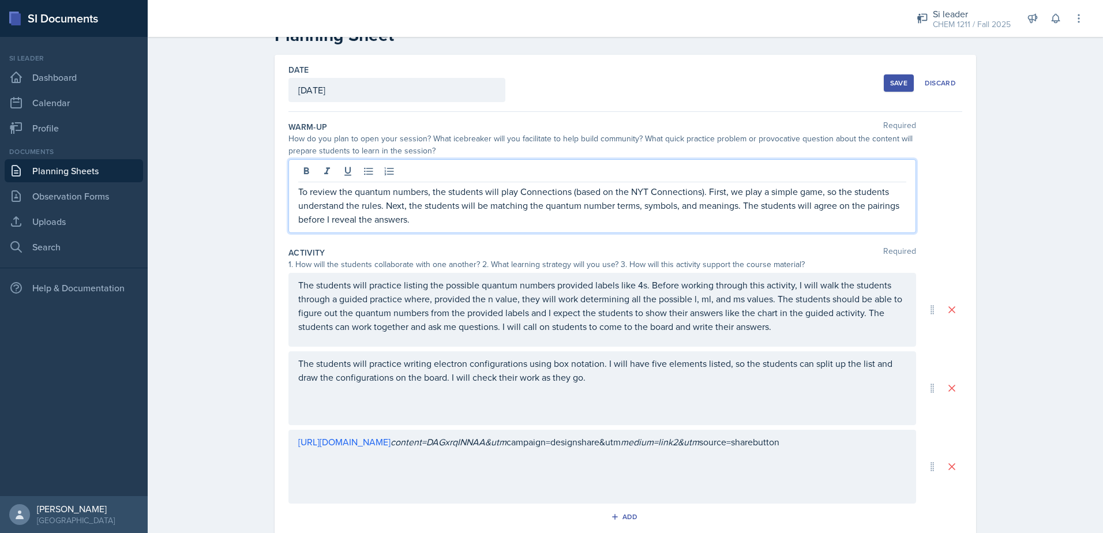
click at [894, 181] on div "To review the quantum numbers, the students will play Connections (based on the…" at bounding box center [601, 196] width 627 height 74
click at [897, 205] on p "To review the quantum numbers, the students will play Connections (based on the…" at bounding box center [602, 206] width 608 height 42
click at [902, 81] on div "Save" at bounding box center [898, 82] width 17 height 9
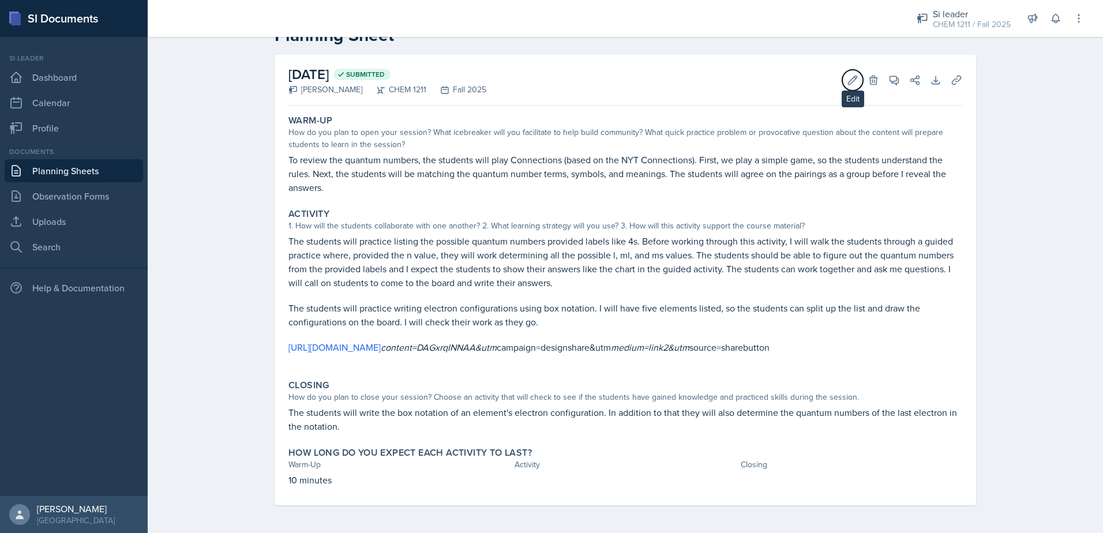
click at [847, 71] on button "Edit" at bounding box center [852, 80] width 21 height 21
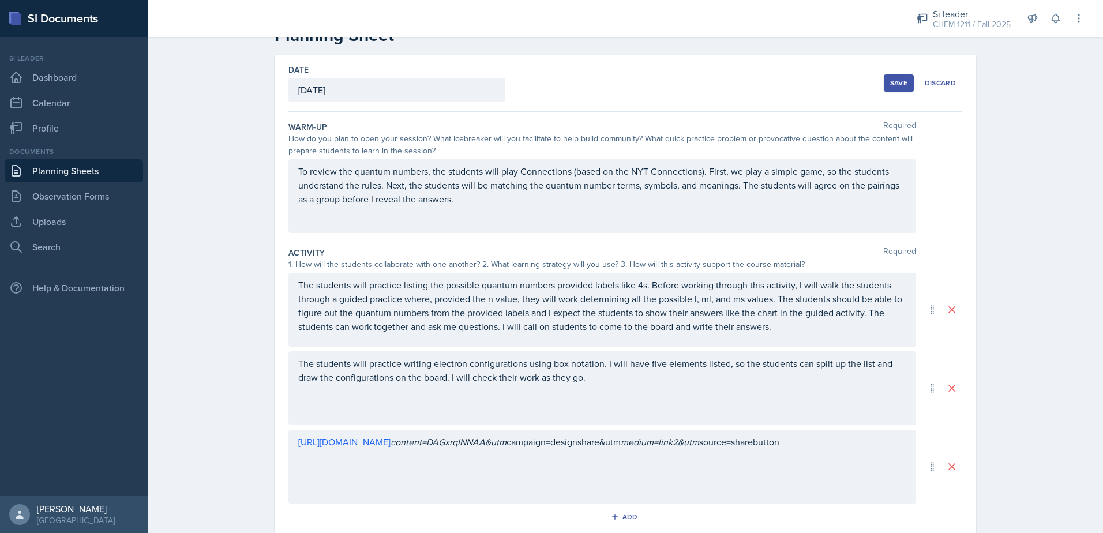
click at [643, 286] on div "The students will practice listing the possible quantum numbers provided labels…" at bounding box center [601, 310] width 627 height 74
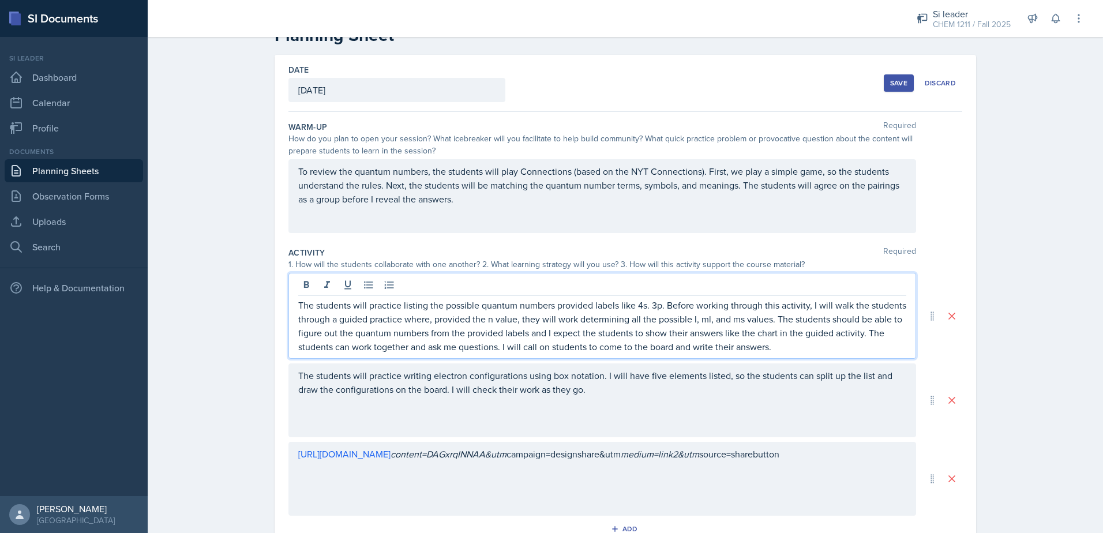
click at [635, 305] on p "The students will practice listing the possible quantum numbers provided labels…" at bounding box center [602, 325] width 608 height 55
click at [659, 308] on p "The students will practice listing the possible quantum numbers provided labels…" at bounding box center [602, 325] width 608 height 55
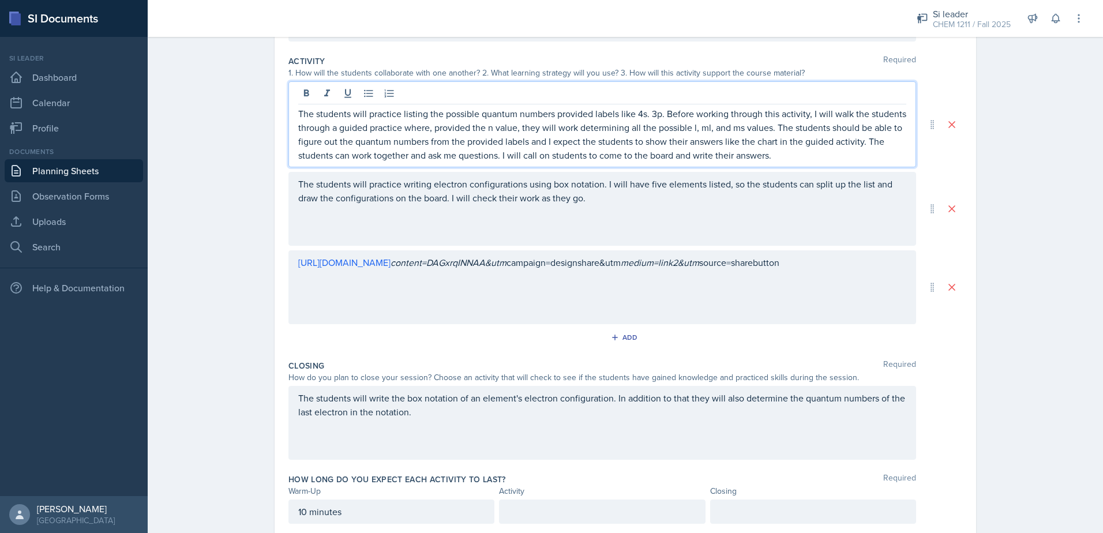
scroll to position [206, 0]
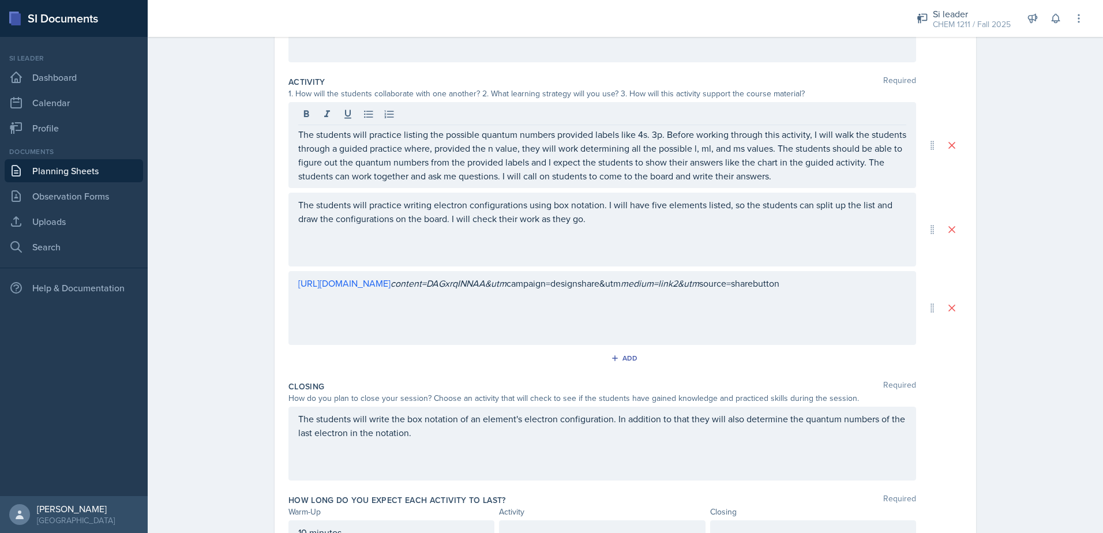
click at [639, 226] on div "The students will practice writing electron configurations using box notation. …" at bounding box center [601, 230] width 627 height 74
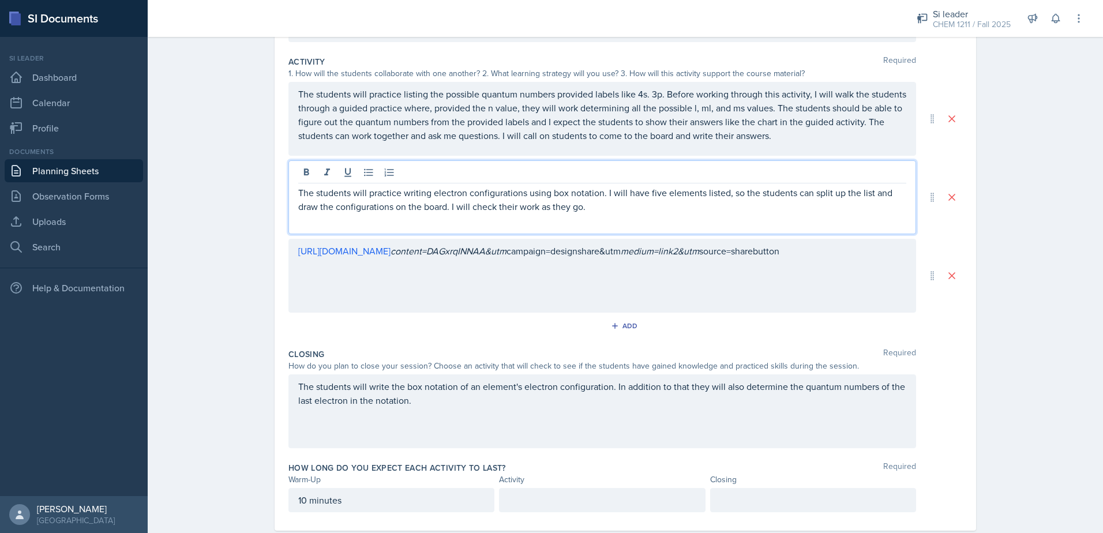
click at [600, 206] on p "The students will practice writing electron configurations using box notation. …" at bounding box center [602, 200] width 608 height 28
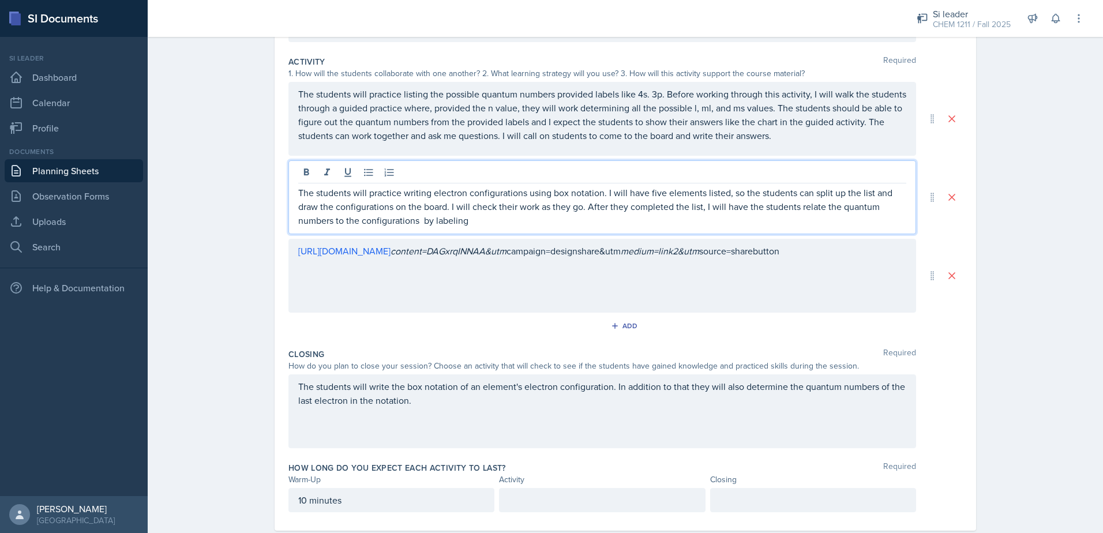
click at [392, 210] on p "The students will practice writing electron configurations using box notation. …" at bounding box center [602, 207] width 608 height 42
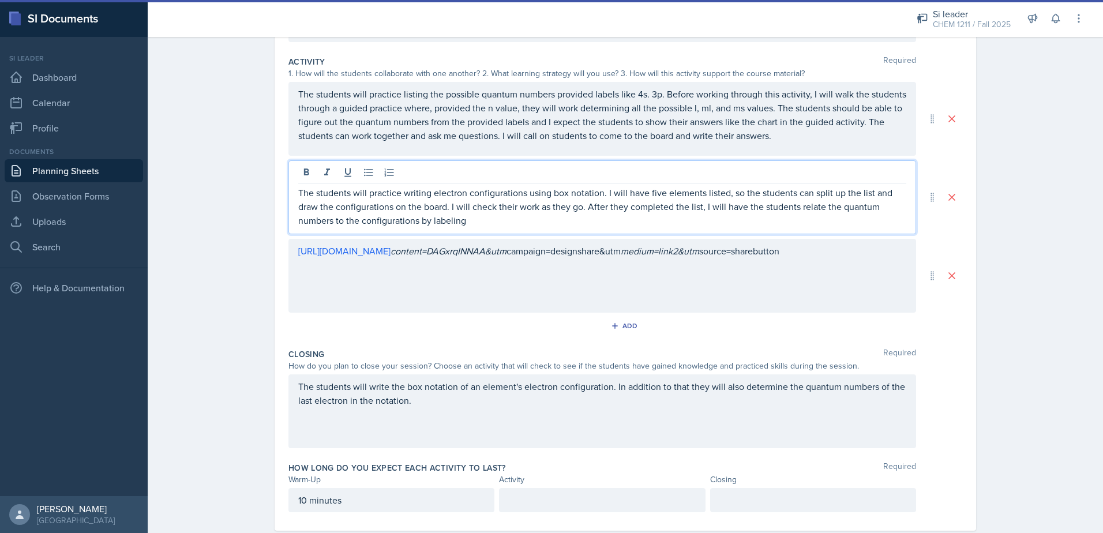
click at [469, 223] on p "The students will practice writing electron configurations using box notation. …" at bounding box center [602, 207] width 608 height 42
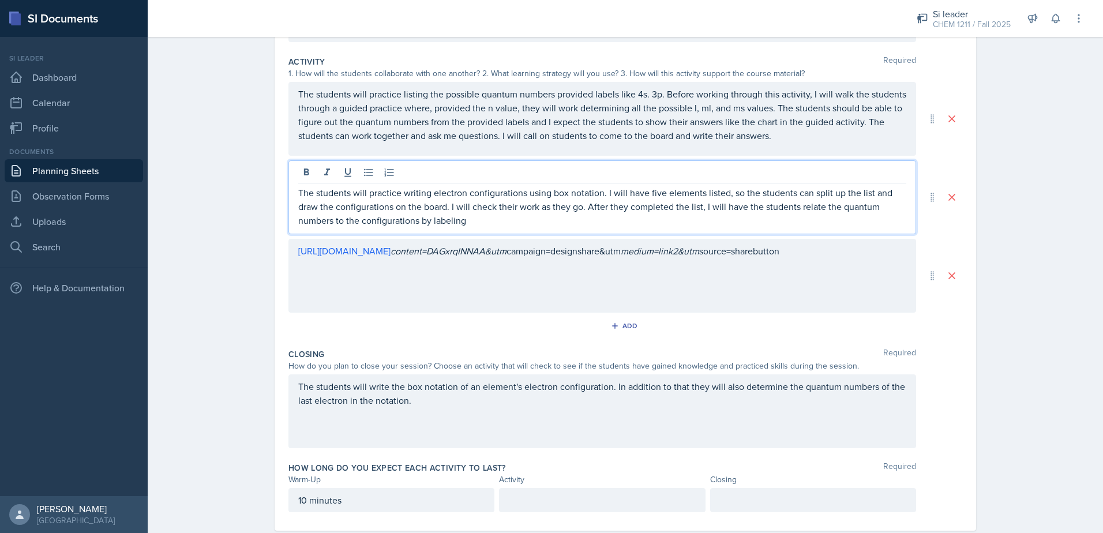
click at [666, 208] on p "The students will practice writing electron configurations using box notation. …" at bounding box center [602, 207] width 608 height 42
click at [774, 213] on p "The students will practice writing electron configurations using box notation. …" at bounding box center [602, 207] width 608 height 42
drag, startPoint x: 427, startPoint y: 220, endPoint x: 491, endPoint y: 221, distance: 64.0
click at [491, 221] on p "The students will practice writing electron configurations using box notation. …" at bounding box center [602, 207] width 608 height 42
drag, startPoint x: 537, startPoint y: 221, endPoint x: 636, endPoint y: 231, distance: 99.1
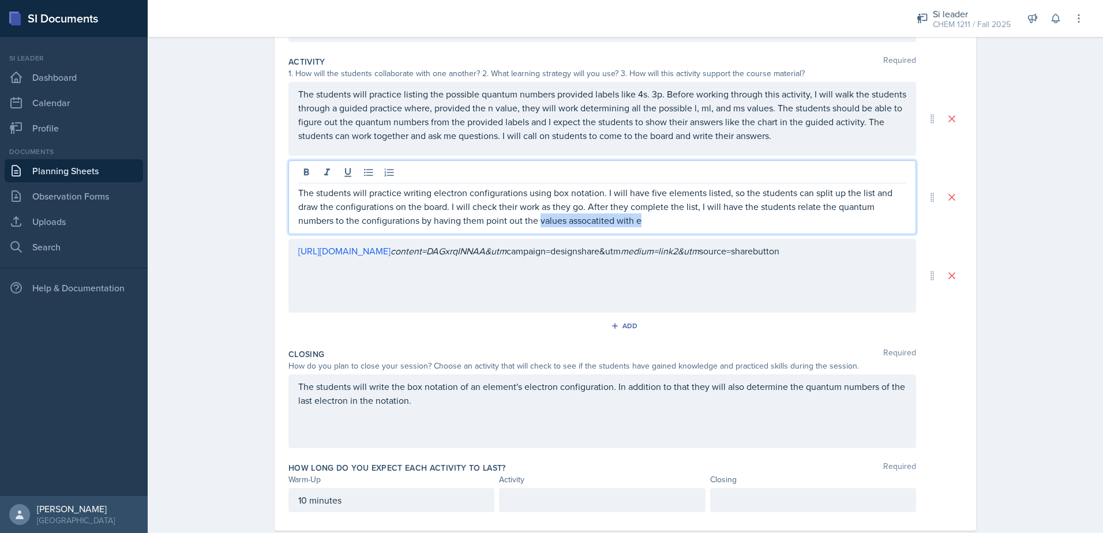
click at [636, 231] on div "The students will practice writing electron configurations using box notation. …" at bounding box center [601, 197] width 627 height 74
drag, startPoint x: 481, startPoint y: 221, endPoint x: 542, endPoint y: 216, distance: 60.8
click at [542, 217] on p "The students will practice writing electron configurations using box notation. …" at bounding box center [602, 207] width 608 height 42
click at [610, 223] on p "The students will practice writing electron configurations using box notation. …" at bounding box center [602, 207] width 608 height 42
click at [700, 224] on p "The students will practice writing electron configurations using box notation. …" at bounding box center [602, 207] width 608 height 42
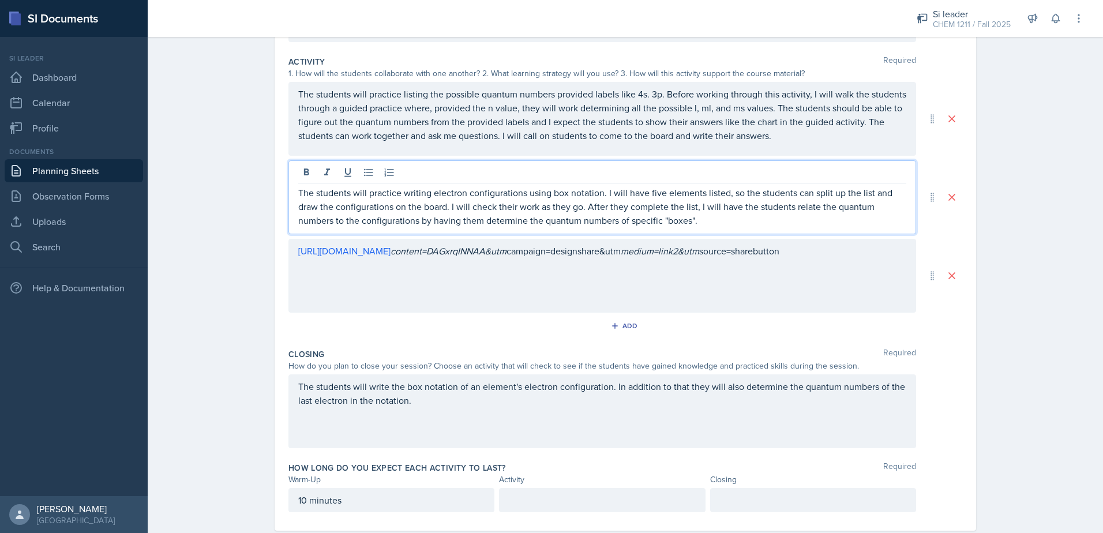
click at [691, 222] on p "The students will practice writing electron configurations using box notation. …" at bounding box center [602, 207] width 608 height 42
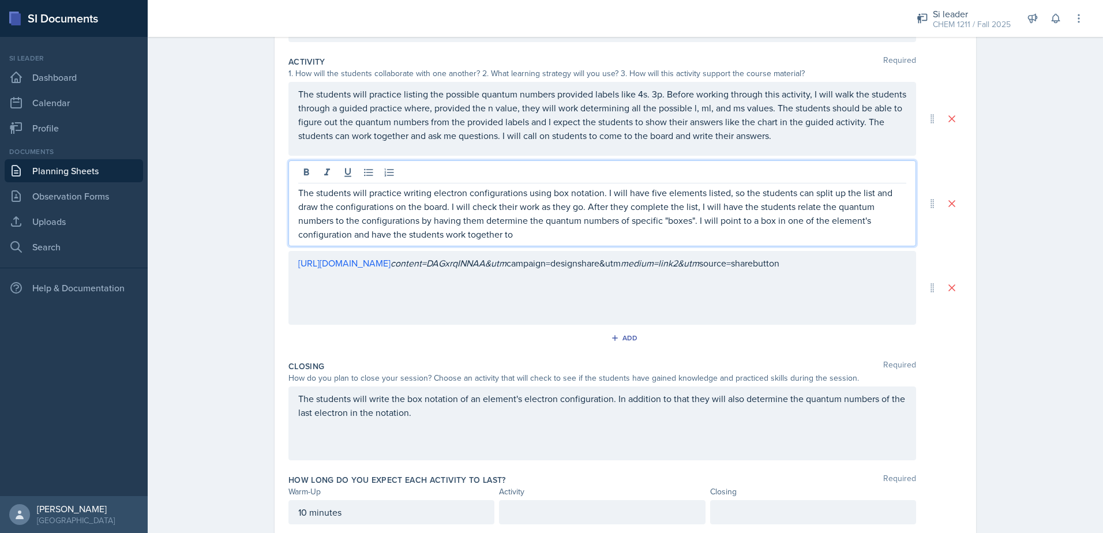
click at [753, 220] on p "The students will practice writing electron configurations using box notation. …" at bounding box center [602, 213] width 608 height 55
click at [770, 225] on p "The students will practice writing electron configurations using box notation. …" at bounding box center [602, 213] width 608 height 55
click at [543, 231] on p "The students will practice writing electron configurations using box notation. …" at bounding box center [602, 213] width 608 height 55
click at [467, 236] on p "The students will practice writing electron configurations using box notation. …" at bounding box center [602, 213] width 608 height 55
click at [464, 236] on p "The students will practice writing electron configurations using box notation. …" at bounding box center [602, 213] width 608 height 55
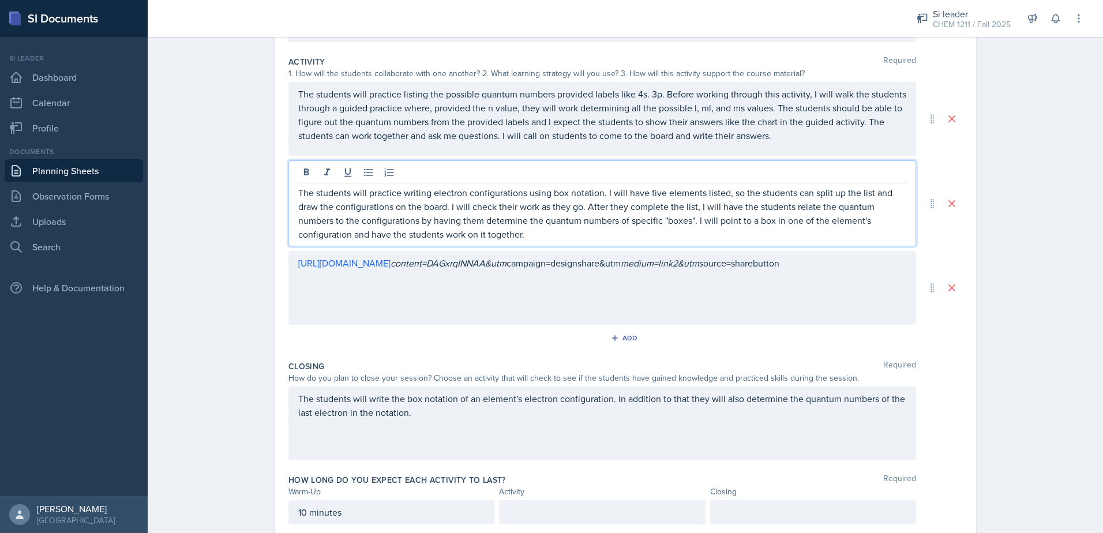
click at [551, 236] on p "The students will practice writing electron configurations using box notation. …" at bounding box center [602, 213] width 608 height 55
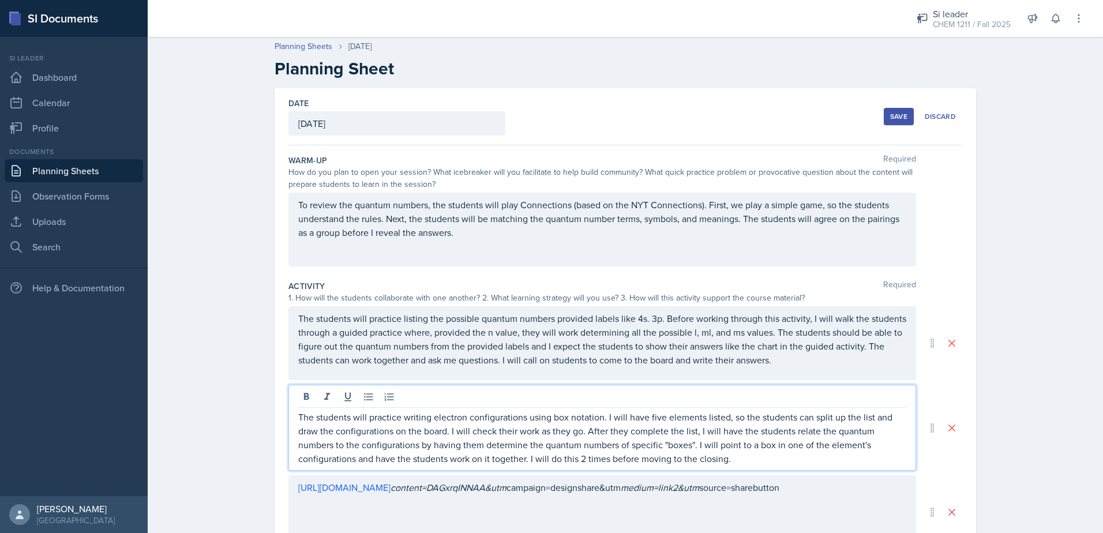
scroll to position [0, 0]
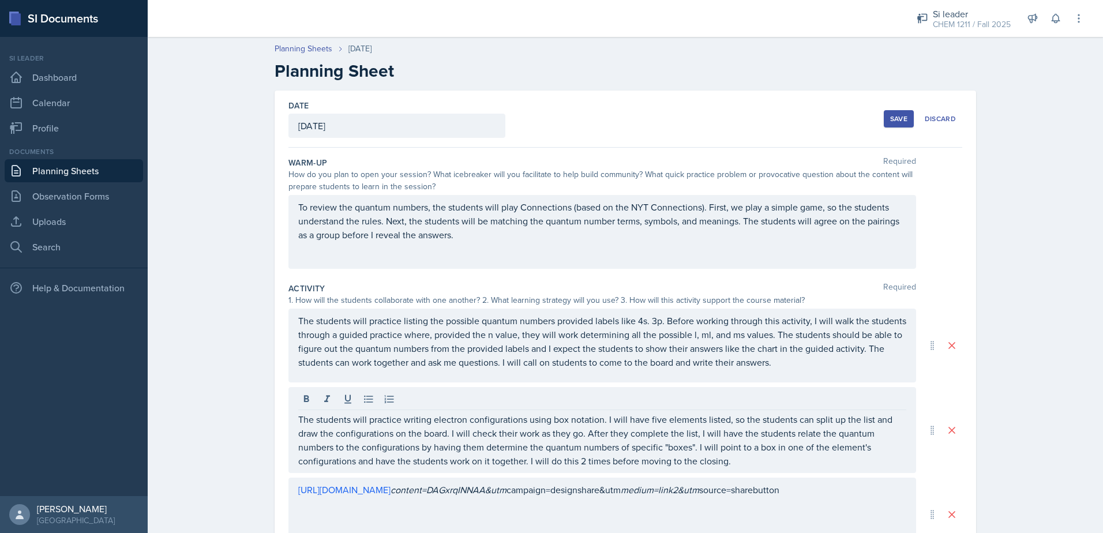
click at [885, 110] on button "Save" at bounding box center [899, 118] width 30 height 17
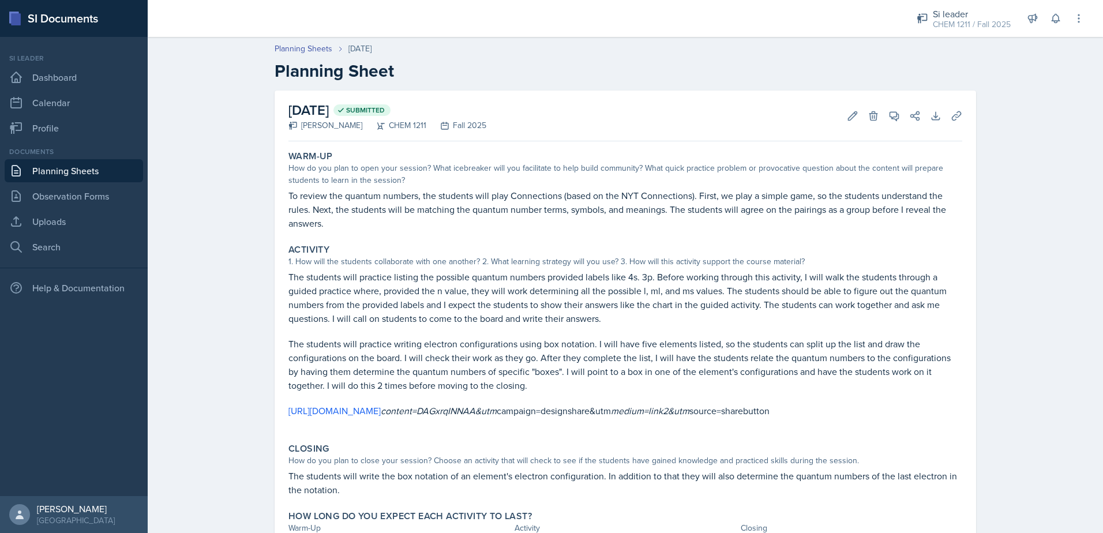
click at [91, 170] on link "Planning Sheets" at bounding box center [74, 170] width 138 height 23
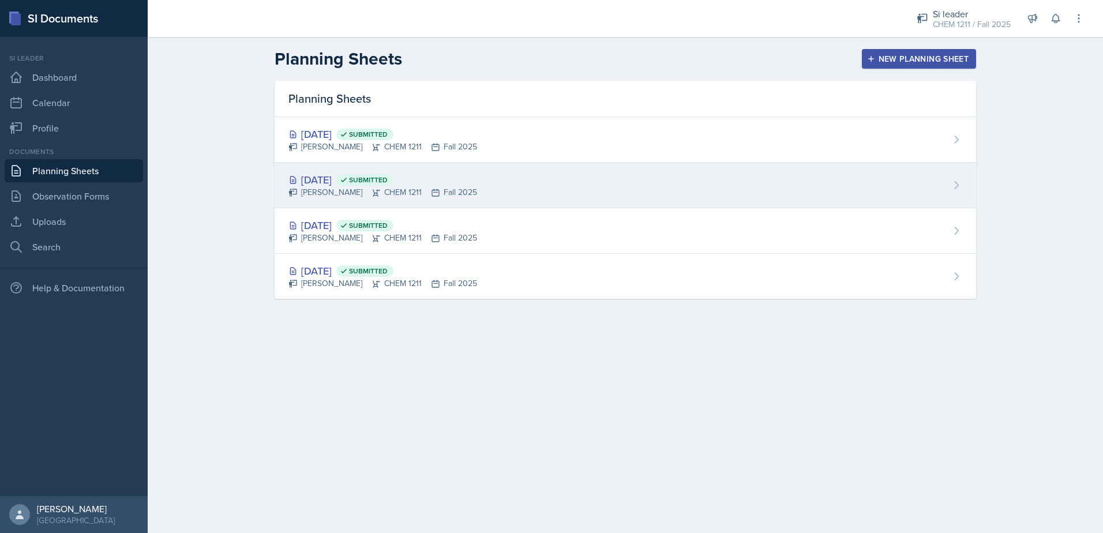
click at [290, 178] on icon at bounding box center [292, 179] width 9 height 9
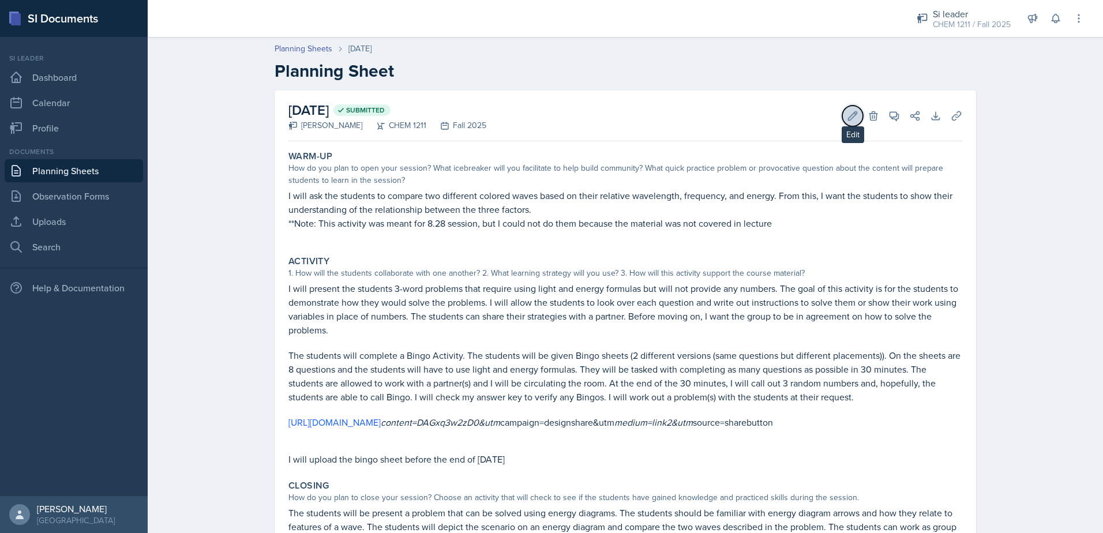
click at [855, 116] on button "Edit" at bounding box center [852, 116] width 21 height 21
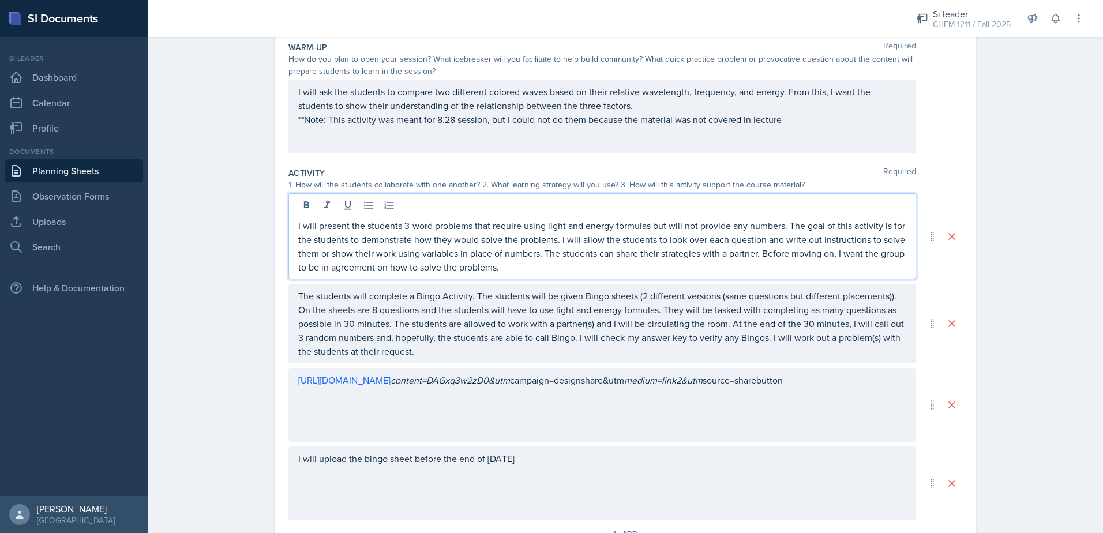
scroll to position [136, 0]
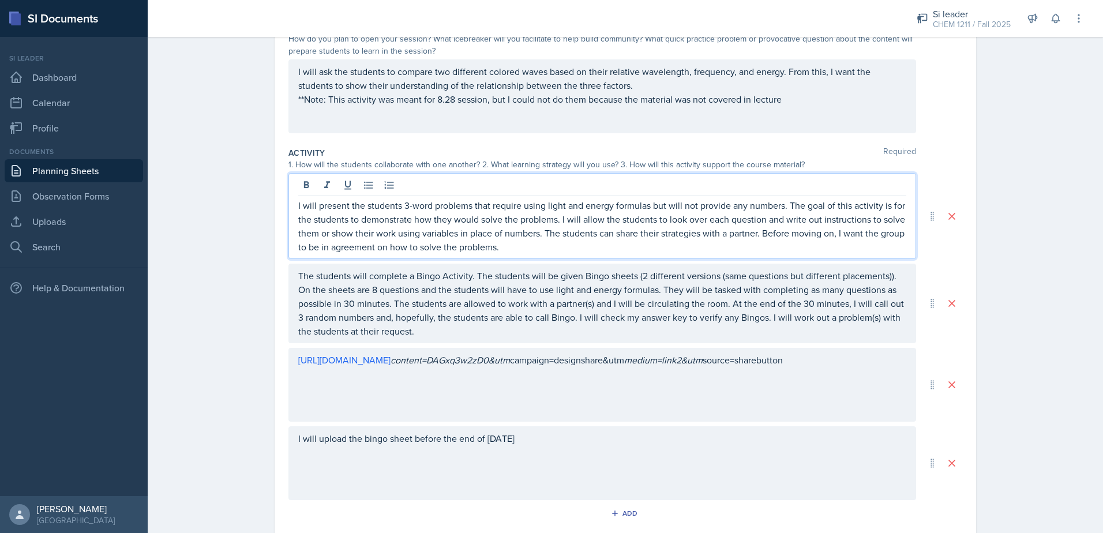
click at [701, 245] on p "I will present the students 3-word problems that require using light and energy…" at bounding box center [602, 225] width 608 height 55
click at [301, 319] on p "The students will complete a Bingo Activity. The students will be given Bingo s…" at bounding box center [602, 303] width 608 height 69
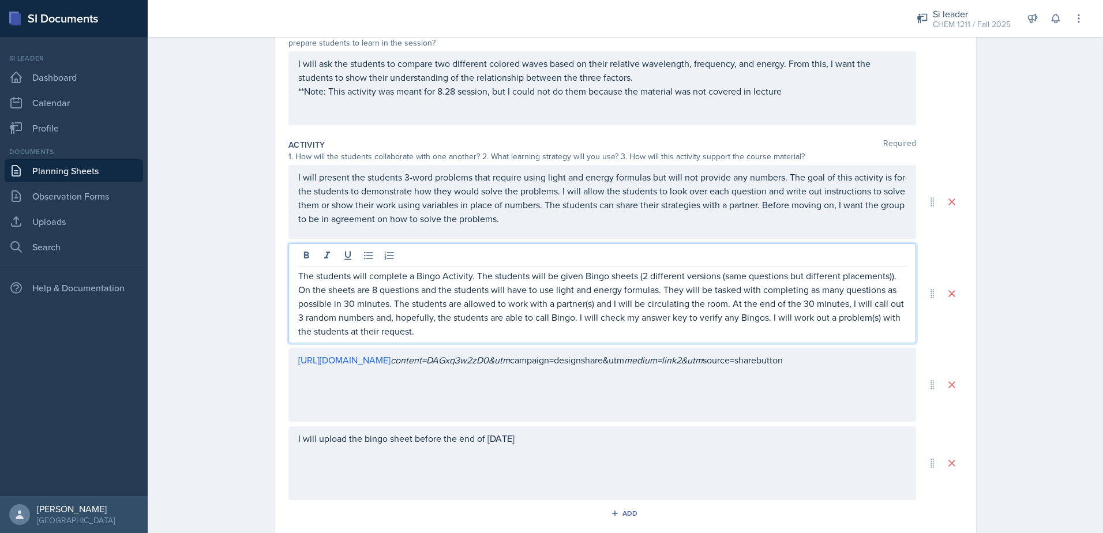
click at [298, 318] on p "The students will complete a Bingo Activity. The students will be given Bingo s…" at bounding box center [602, 303] width 608 height 69
click at [363, 321] on p "The students will complete a Bingo Activity. The students will be given Bingo s…" at bounding box center [602, 303] width 608 height 69
click at [379, 318] on p "The students will complete a Bingo Activity. The students will be given Bingo s…" at bounding box center [602, 303] width 608 height 69
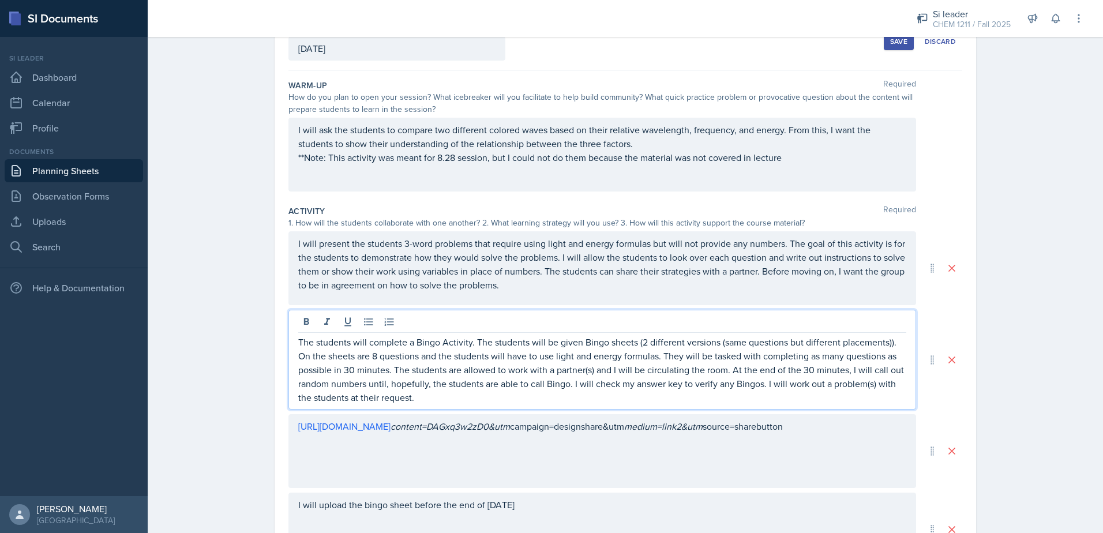
scroll to position [0, 0]
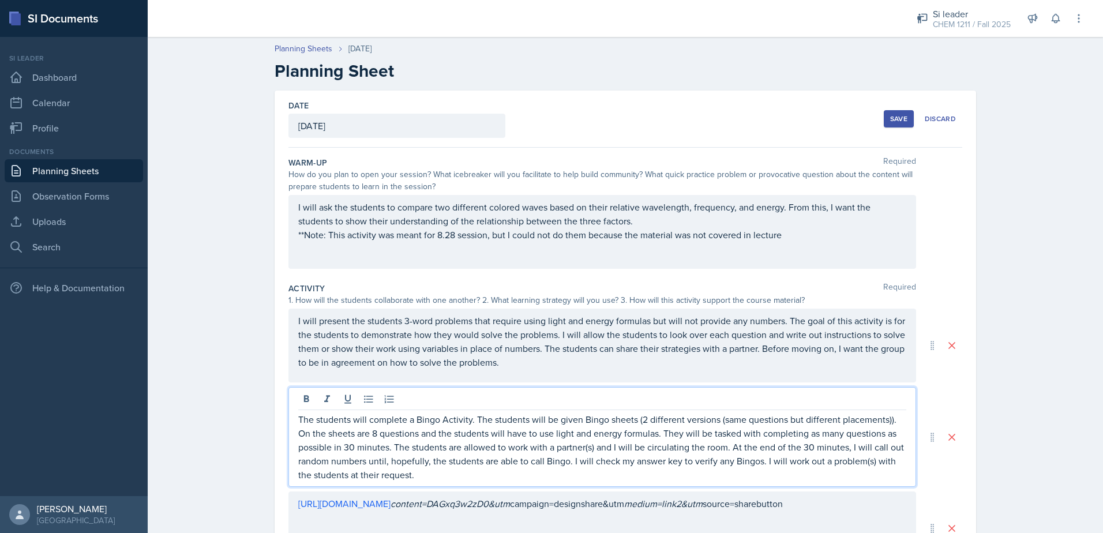
click at [884, 121] on button "Save" at bounding box center [899, 118] width 30 height 17
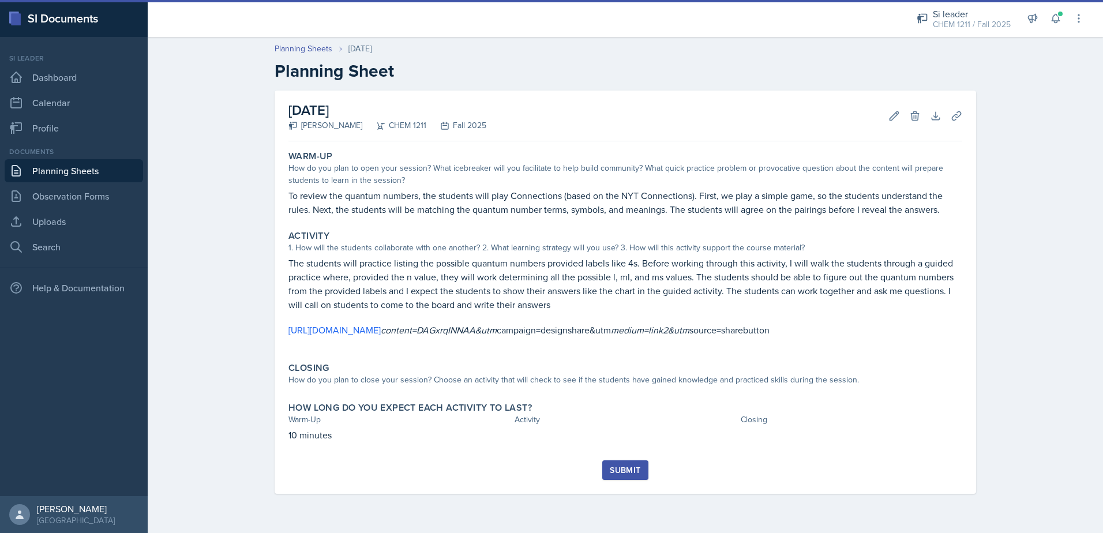
click at [111, 173] on link "Planning Sheets" at bounding box center [74, 170] width 138 height 23
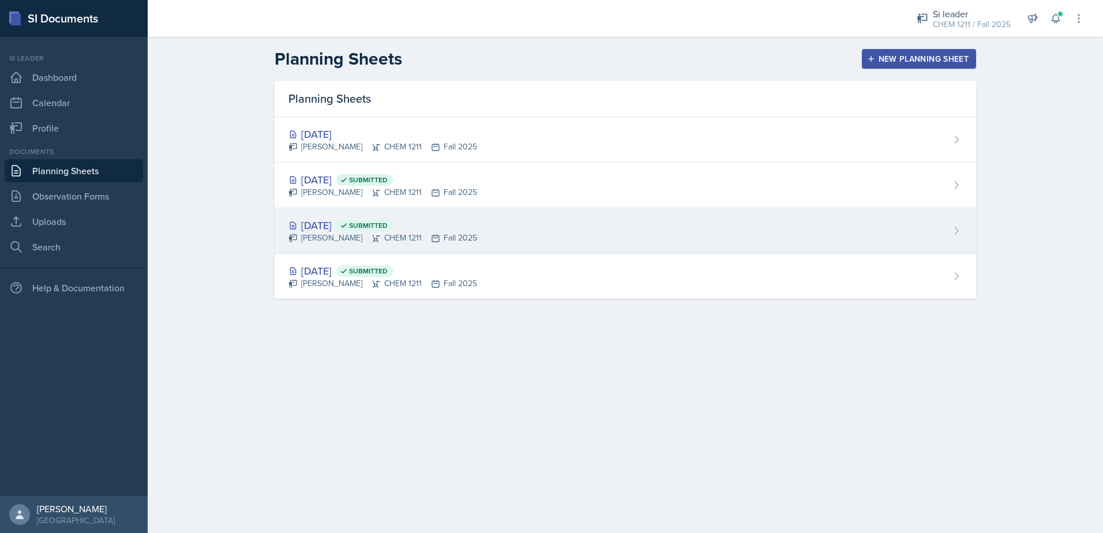
click at [348, 223] on div "Aug 28th, 2025 Submitted" at bounding box center [382, 225] width 189 height 16
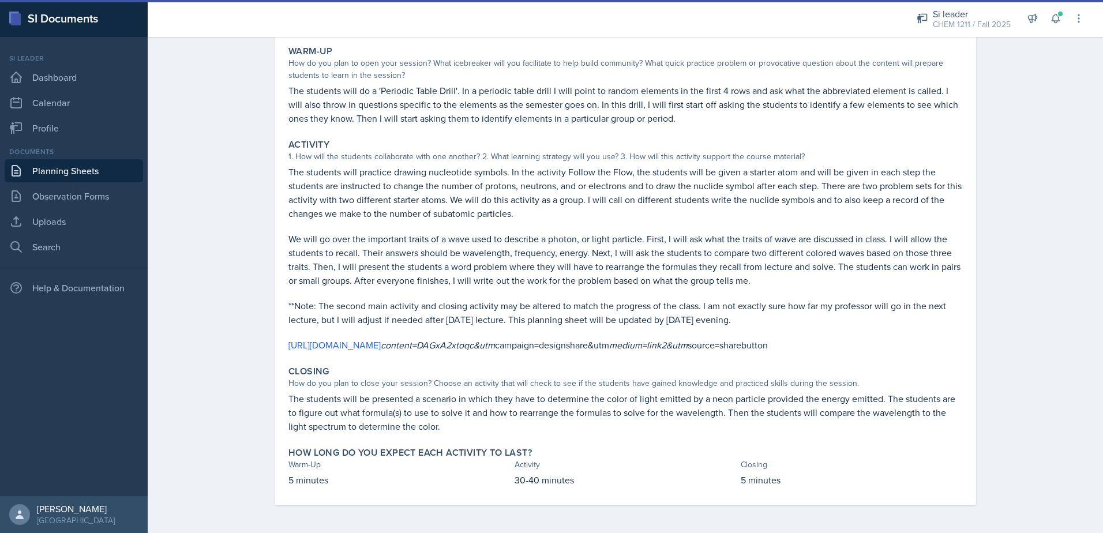
scroll to position [119, 0]
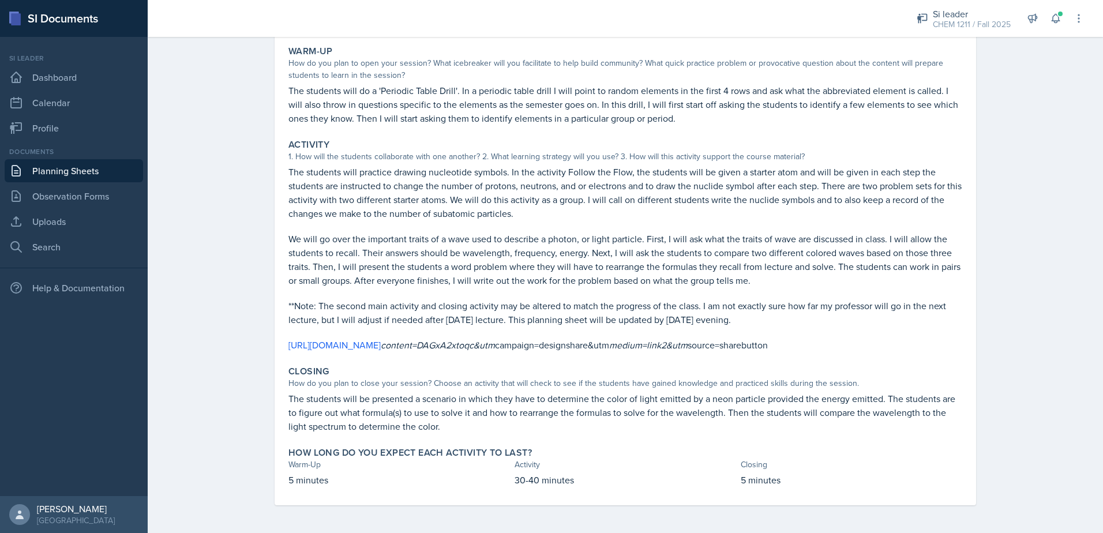
drag, startPoint x: 315, startPoint y: 292, endPoint x: 758, endPoint y: 303, distance: 443.6
click at [758, 303] on p "**Note: The second main activity and closing activity may be altered to match t…" at bounding box center [625, 313] width 674 height 28
copy p "The second main activity and closing activity may be altered to match the progr…"
